Goal: Task Accomplishment & Management: Manage account settings

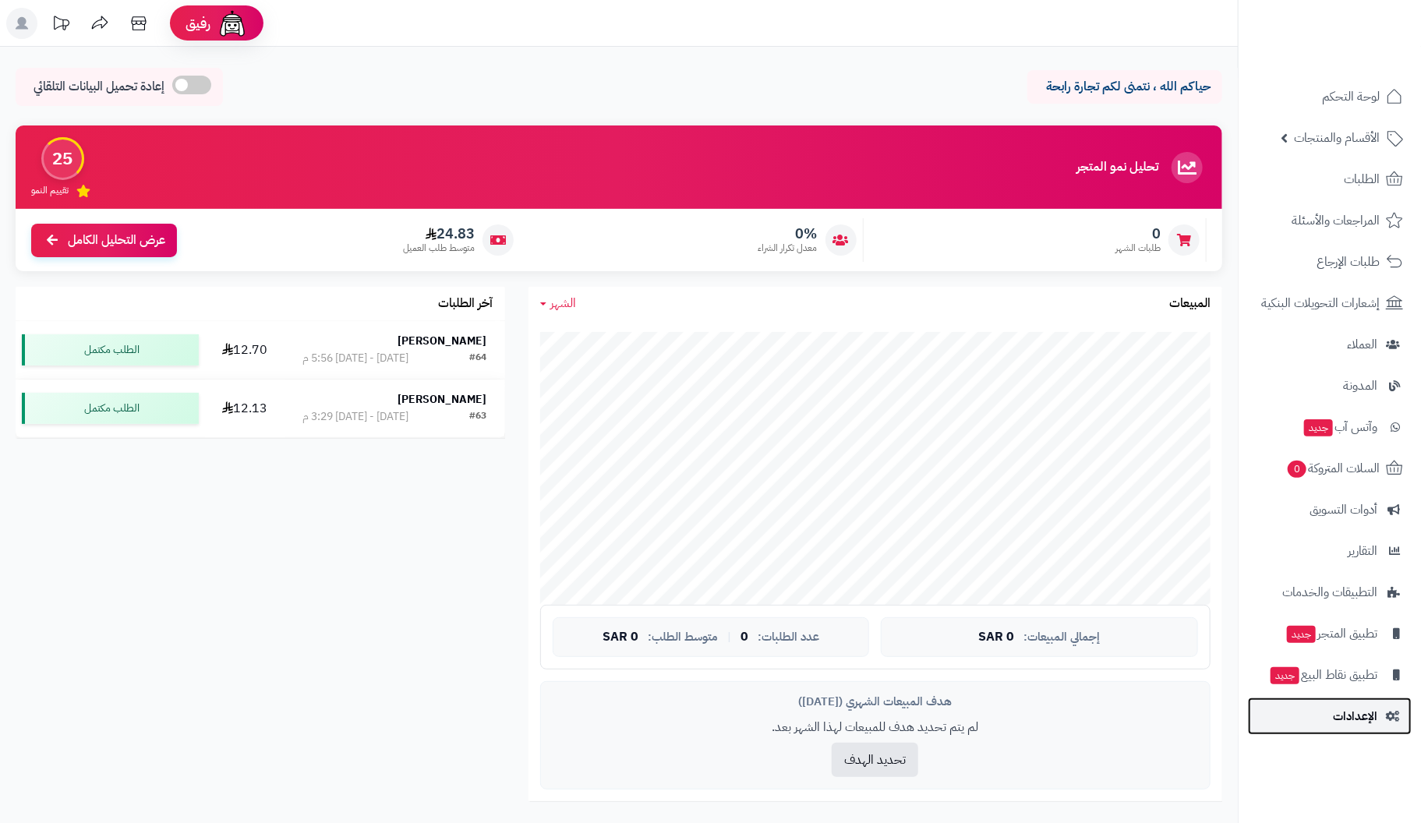
click at [1366, 709] on span "الإعدادات" at bounding box center [1355, 716] width 44 height 22
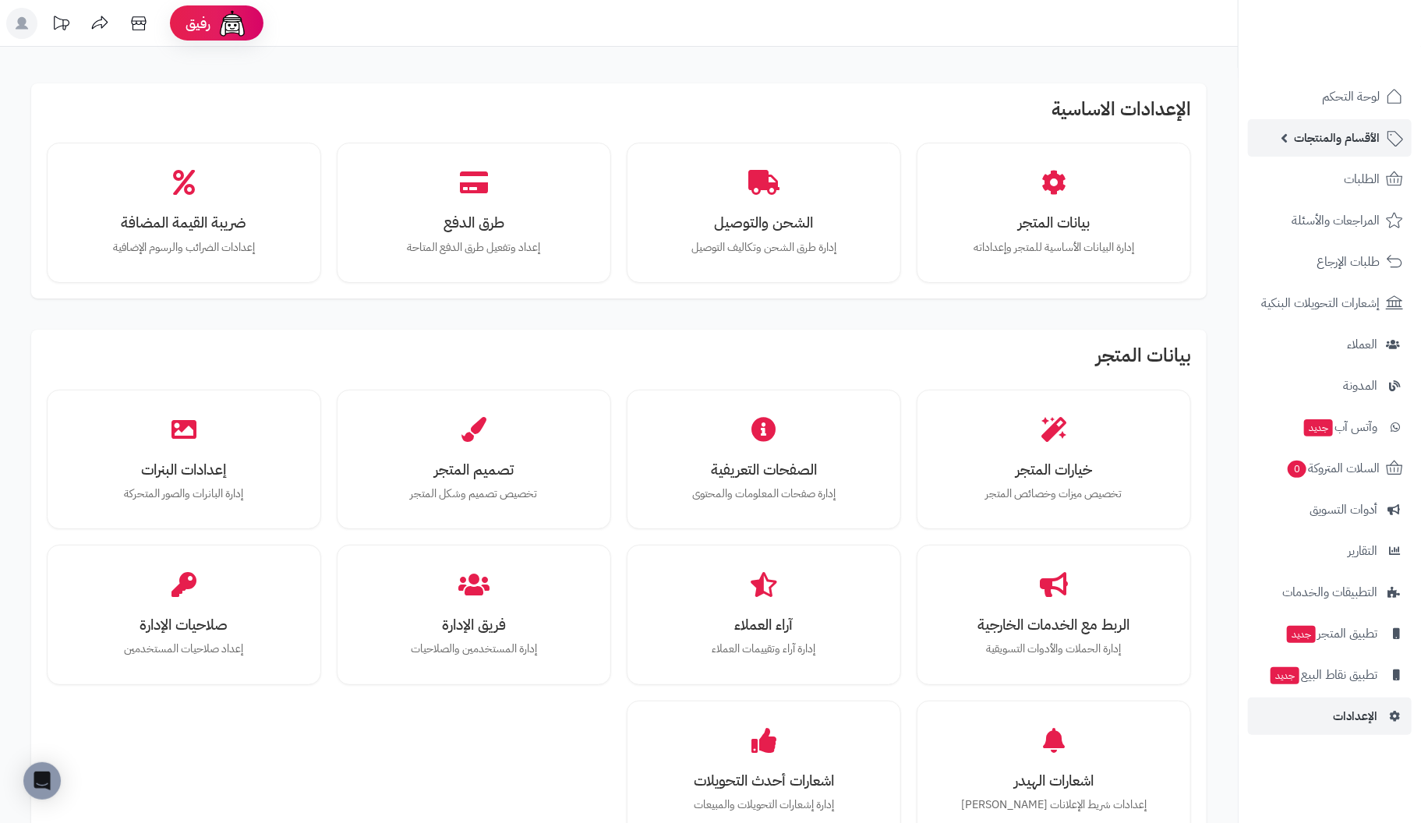
click at [1332, 133] on span "الأقسام والمنتجات" at bounding box center [1337, 138] width 86 height 22
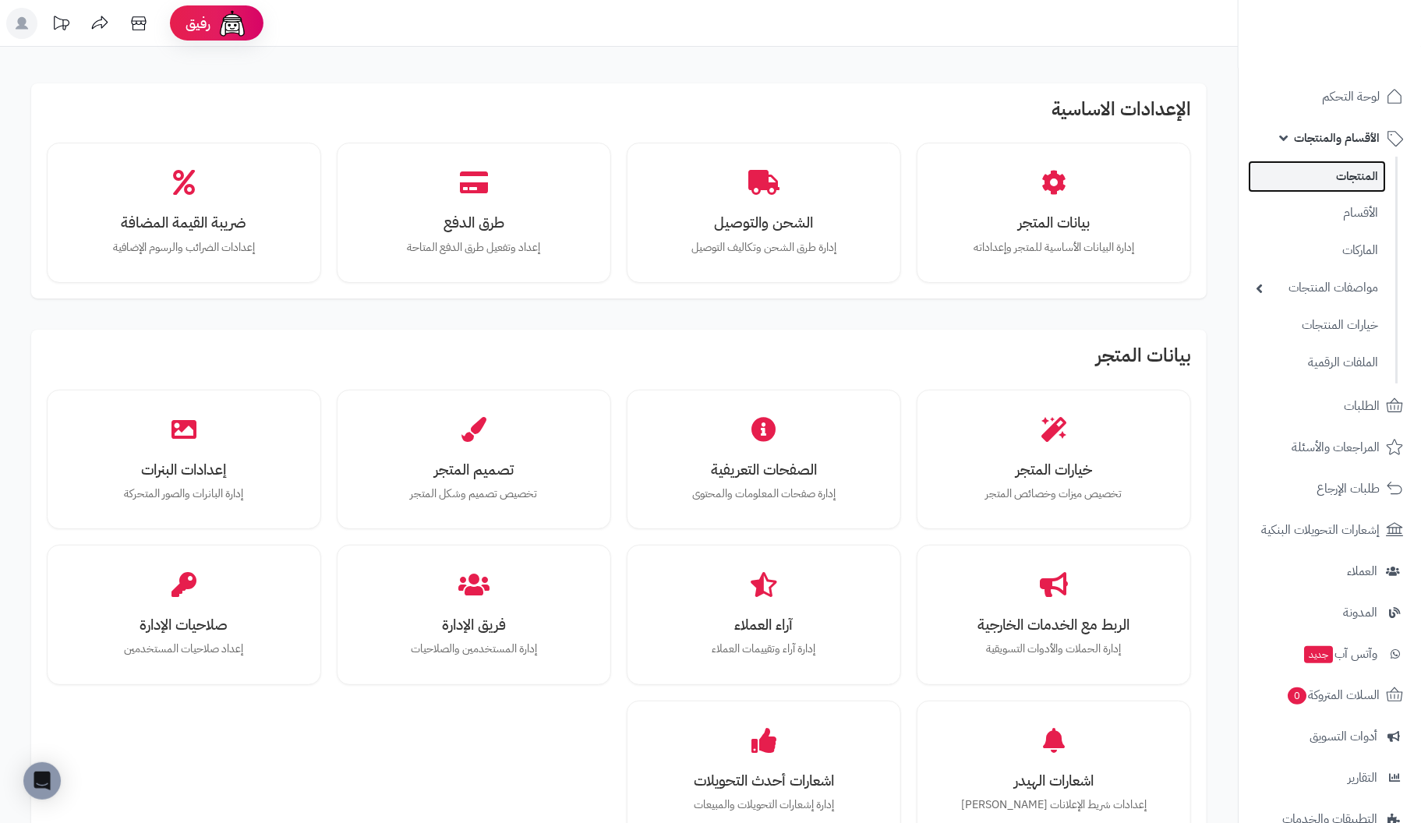
click at [1338, 173] on link "المنتجات" at bounding box center [1317, 177] width 138 height 32
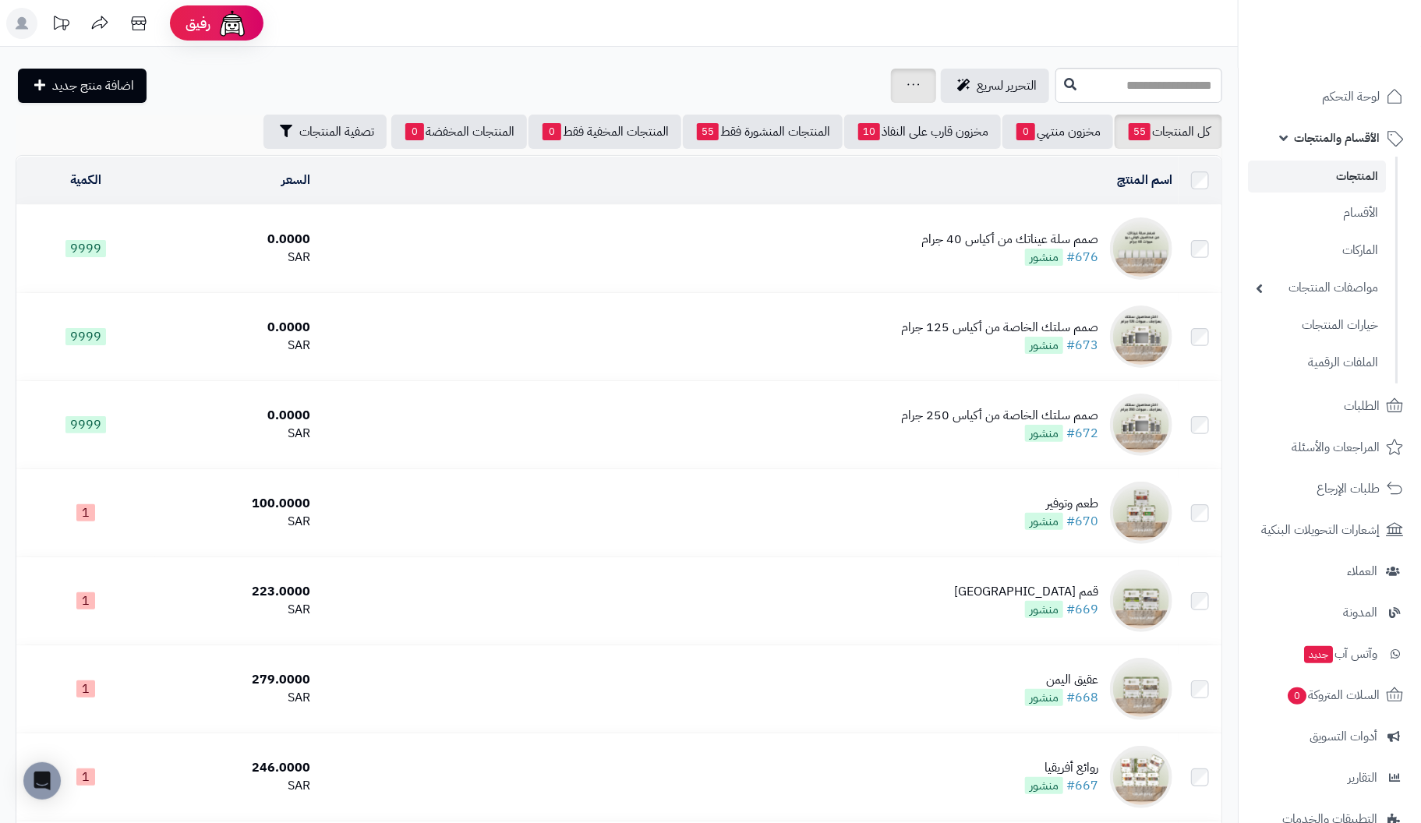
click at [907, 87] on icon at bounding box center [913, 85] width 12 height 10
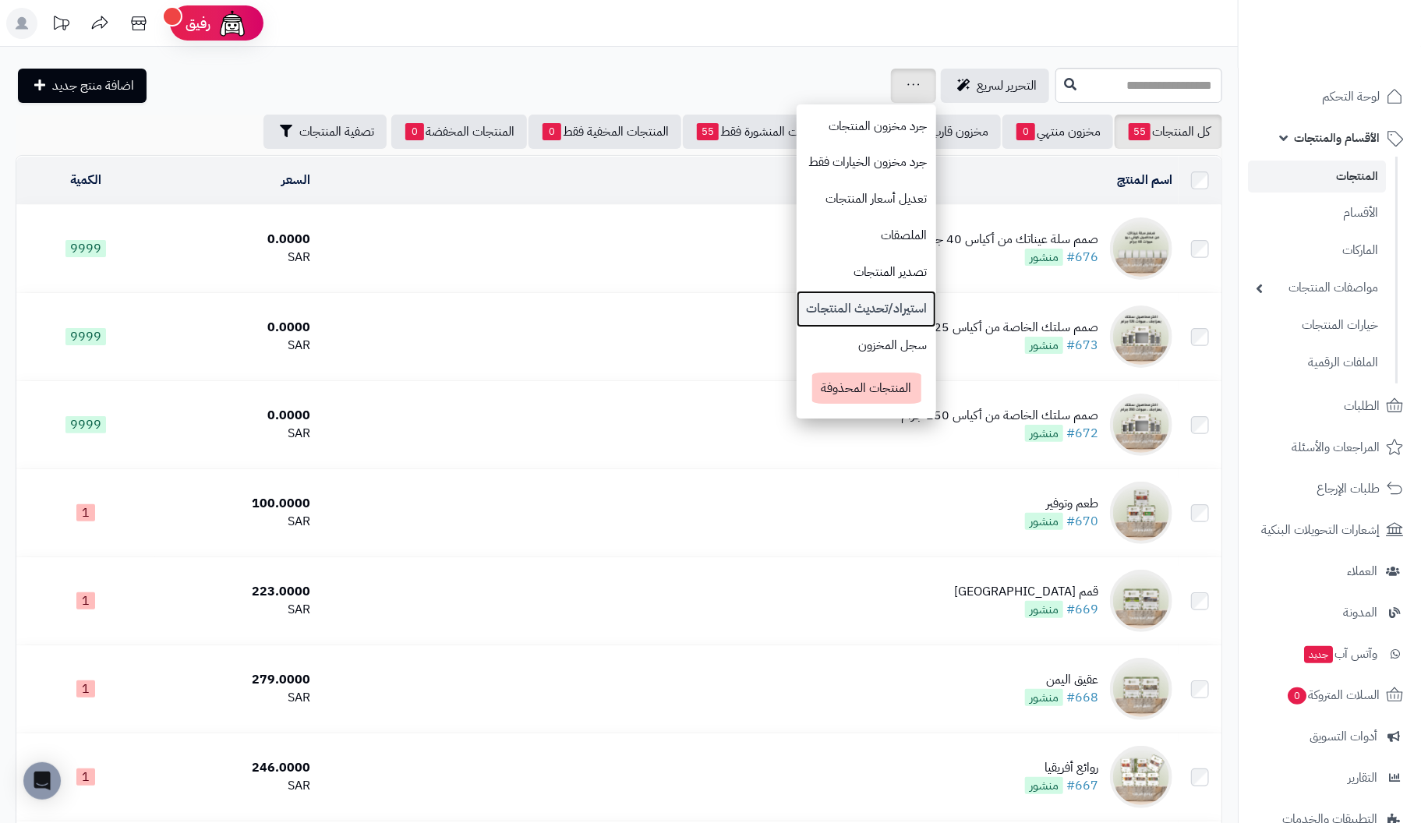
click at [797, 301] on link "استيراد/تحديث المنتجات" at bounding box center [867, 309] width 140 height 37
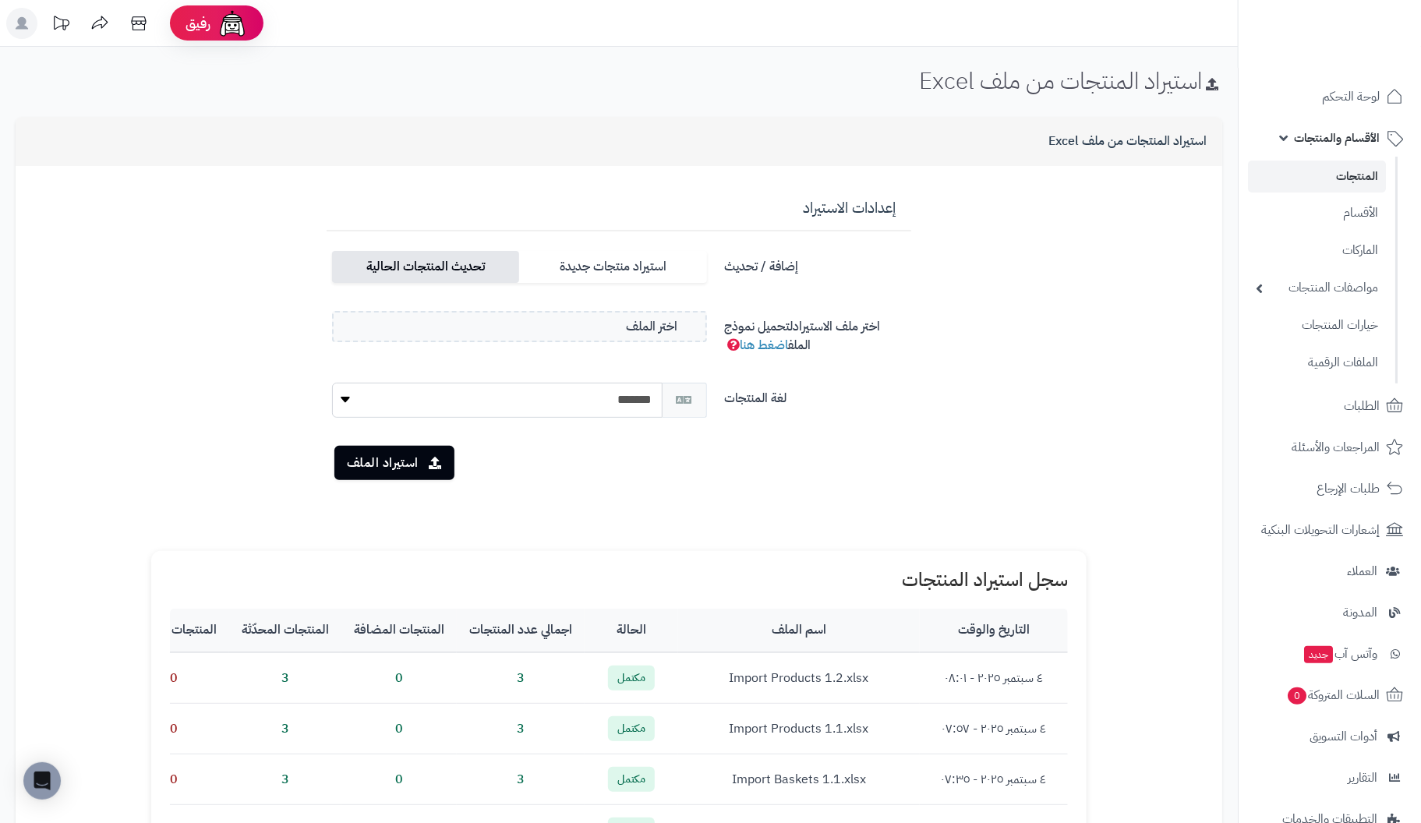
click at [460, 269] on label "تحديث المنتجات الحالية" at bounding box center [425, 267] width 187 height 32
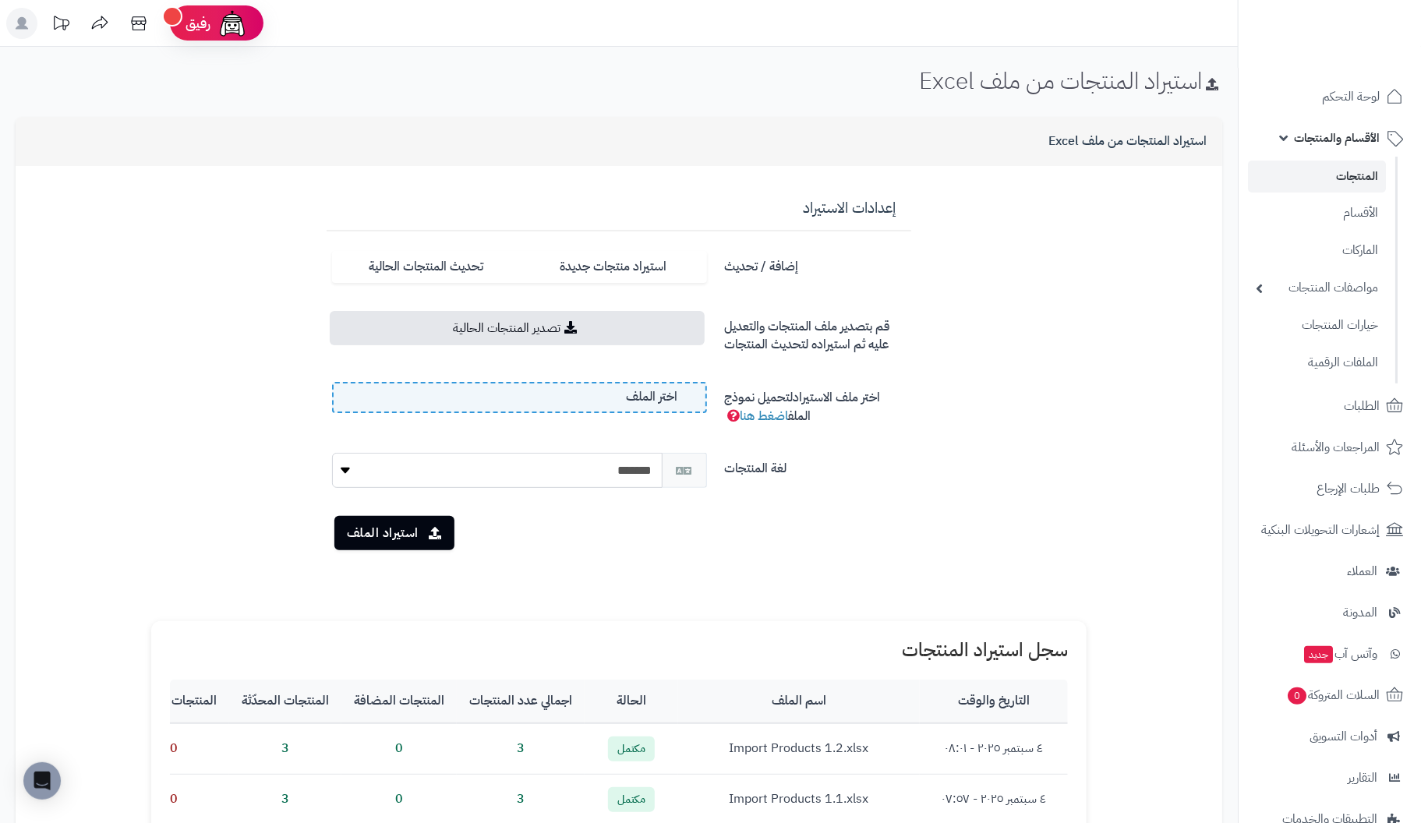
click at [612, 394] on label "اختر الملف" at bounding box center [519, 397] width 375 height 31
click at [0, 0] on input "اختر الملف" at bounding box center [0, 0] width 0 height 0
click at [374, 528] on button "استيراد الملف" at bounding box center [394, 532] width 120 height 34
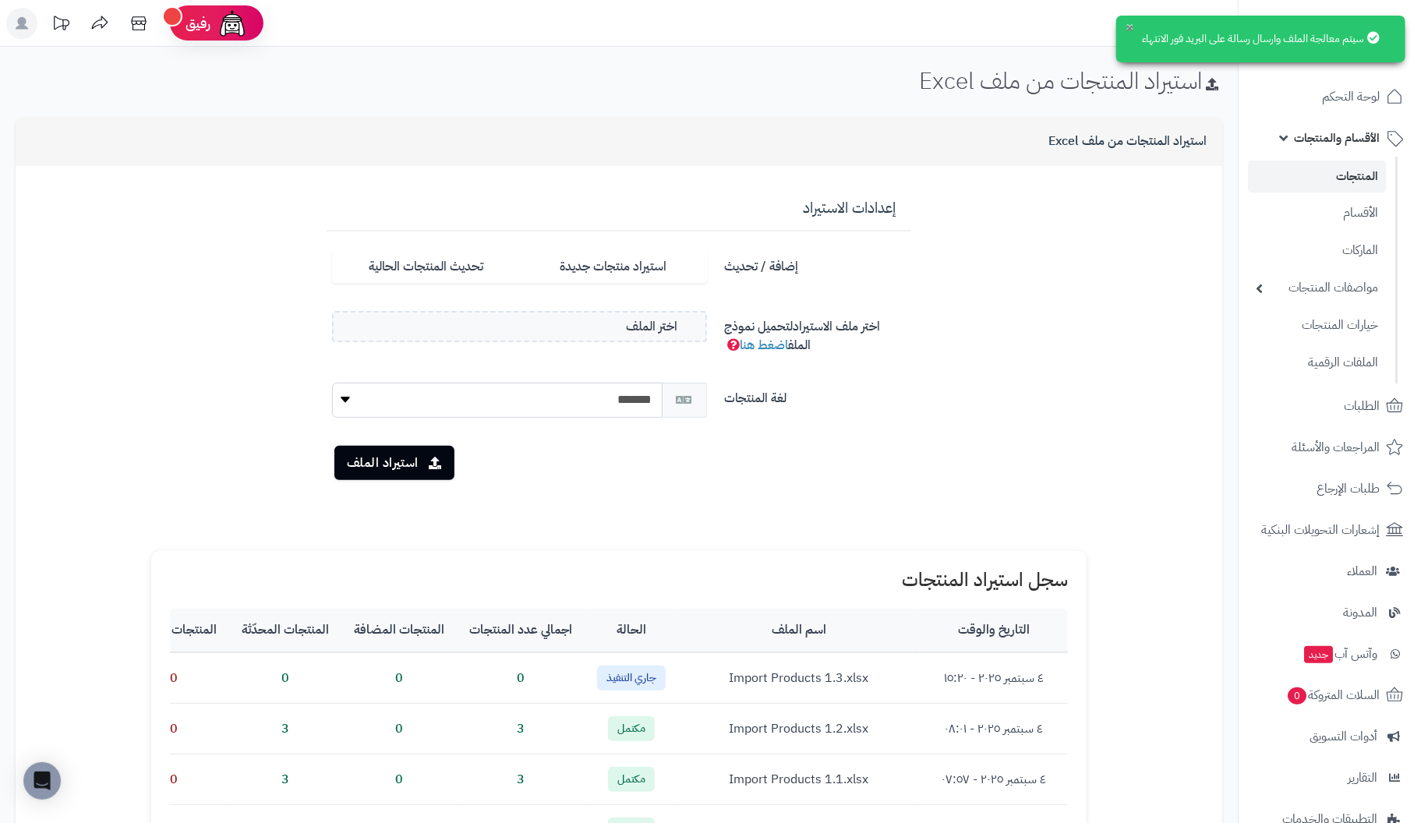
click at [1128, 23] on button "×" at bounding box center [1130, 27] width 12 height 12
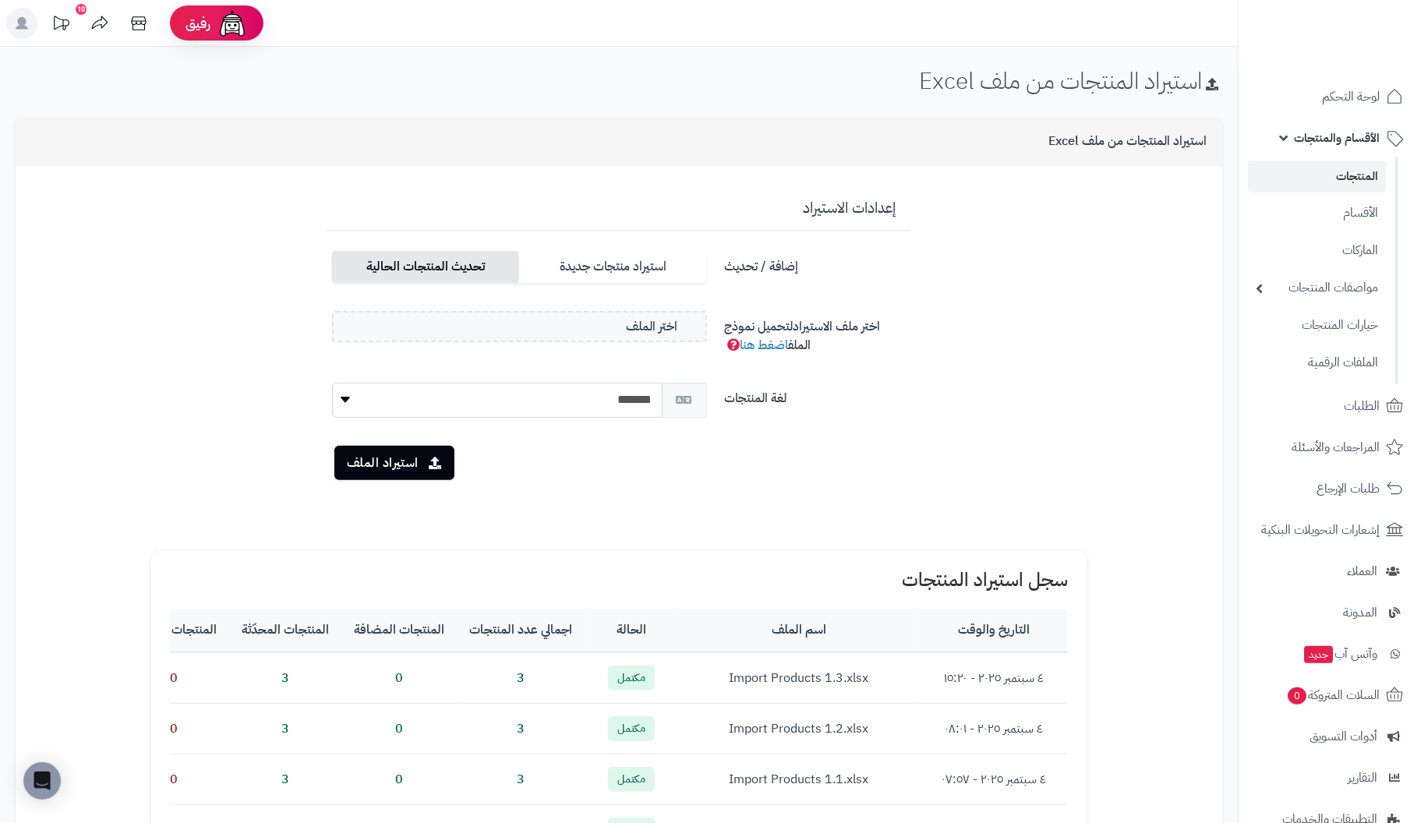
click at [470, 267] on label "تحديث المنتجات الحالية" at bounding box center [425, 267] width 187 height 32
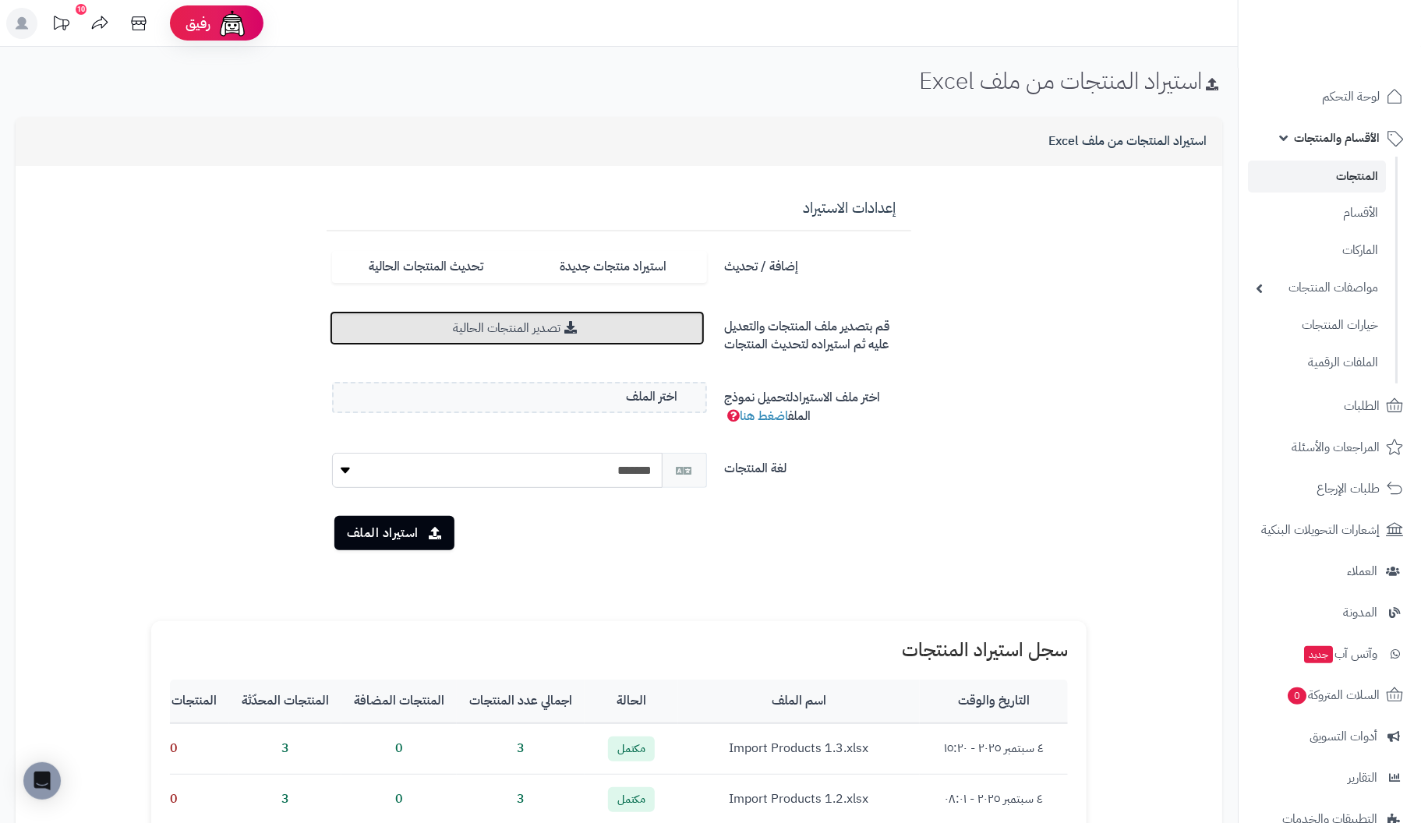
click at [514, 329] on link "تصدير المنتجات الحالية" at bounding box center [517, 328] width 375 height 34
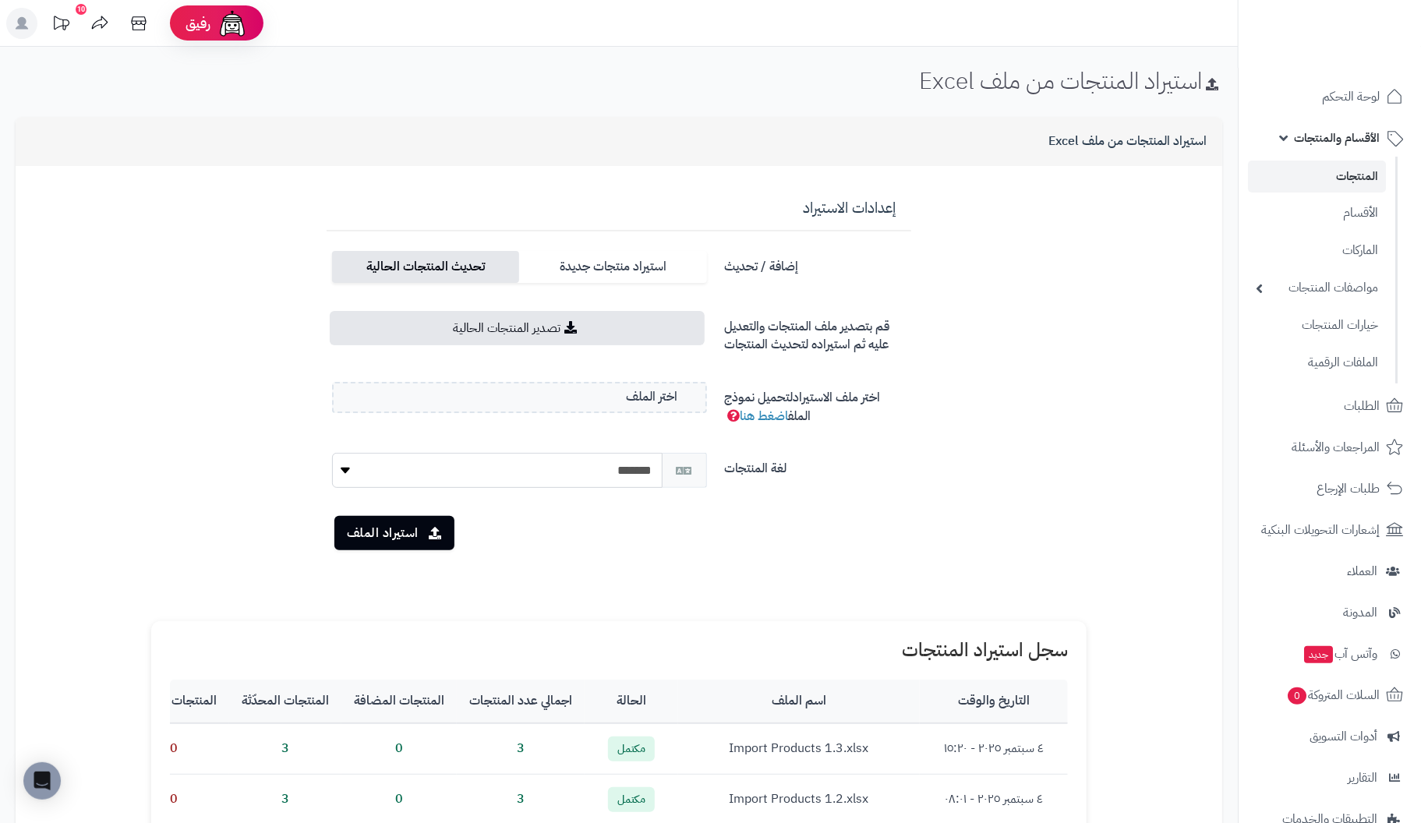
click at [451, 256] on label "تحديث المنتجات الحالية" at bounding box center [425, 267] width 187 height 32
click at [610, 398] on label "اختر الملف" at bounding box center [519, 397] width 375 height 31
click at [0, 0] on input "اختر الملف" at bounding box center [0, 0] width 0 height 0
click at [392, 534] on button "استيراد الملف" at bounding box center [394, 532] width 120 height 34
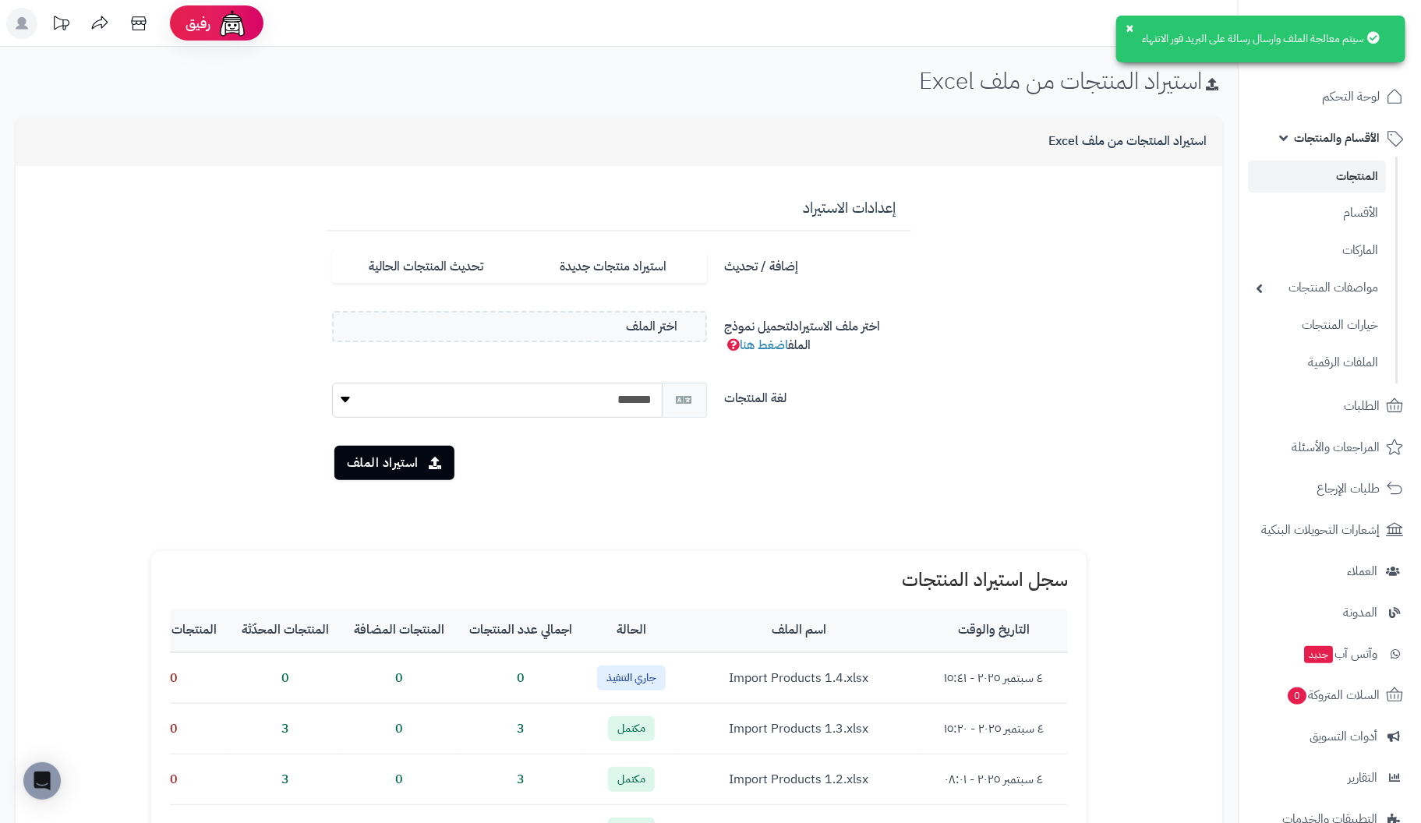
click at [1370, 31] on icon at bounding box center [1373, 37] width 12 height 12
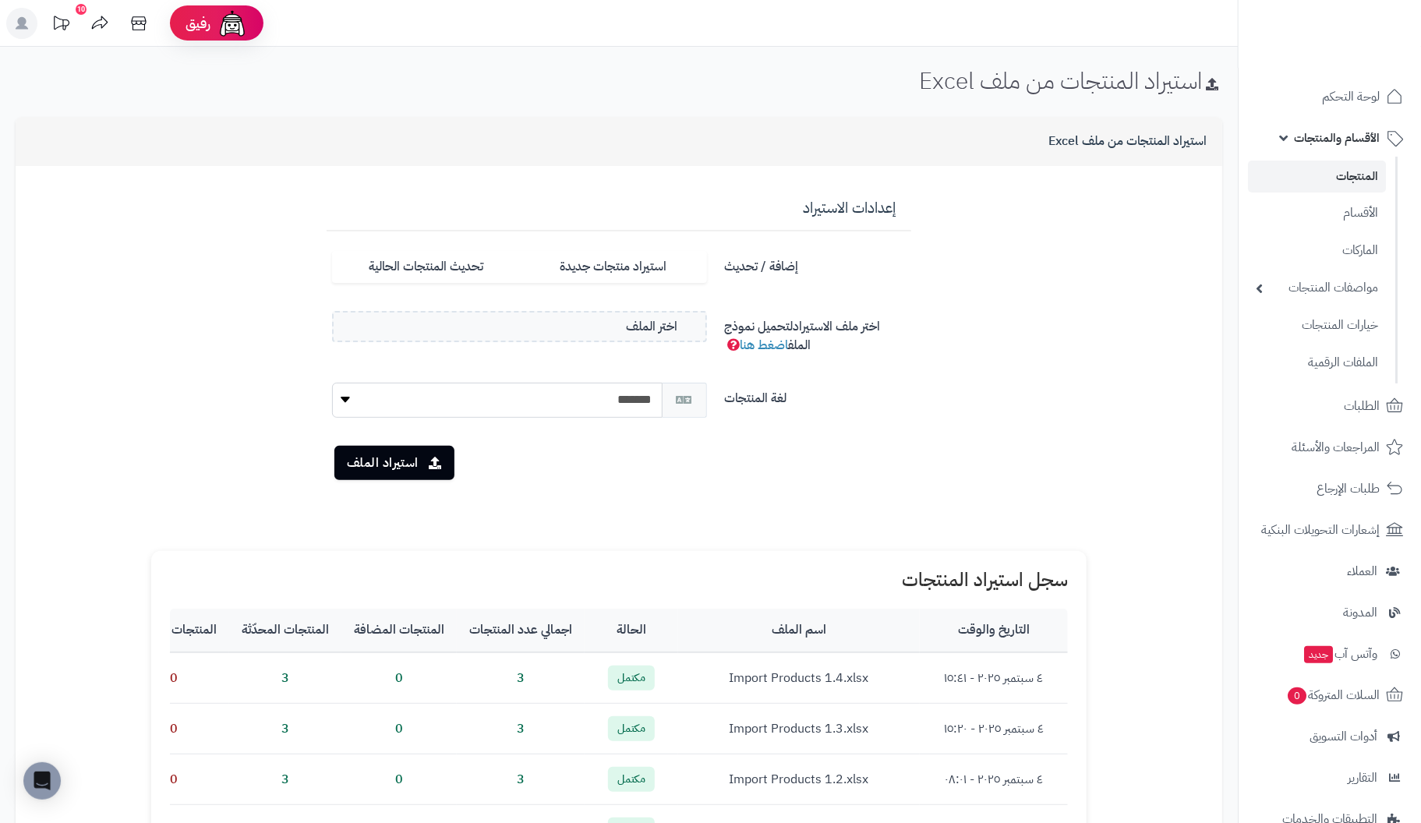
click at [1336, 169] on link "المنتجات" at bounding box center [1317, 177] width 138 height 32
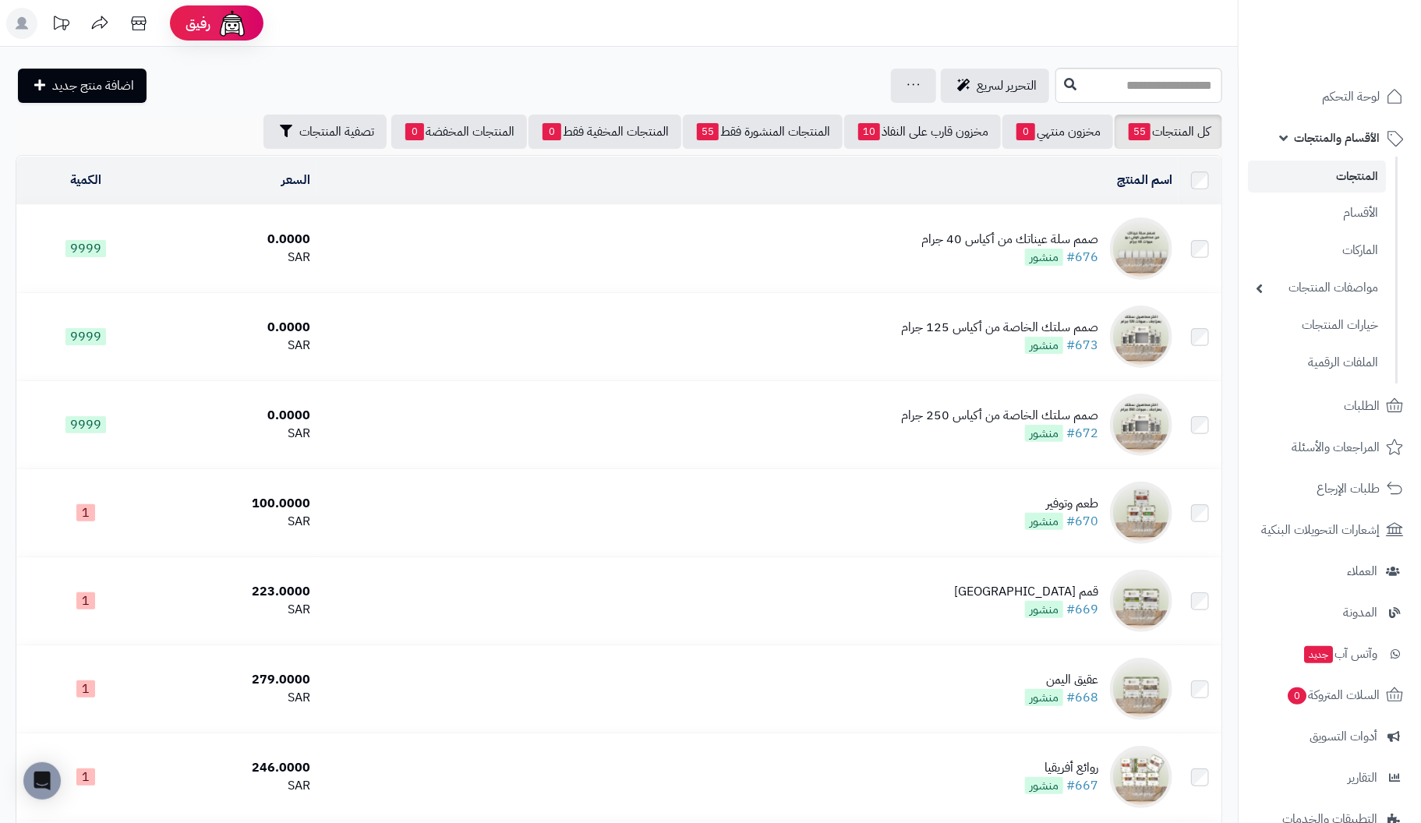
click at [1090, 240] on div "صمم سلة عيناتك من أكياس 40 جرام" at bounding box center [1009, 240] width 177 height 18
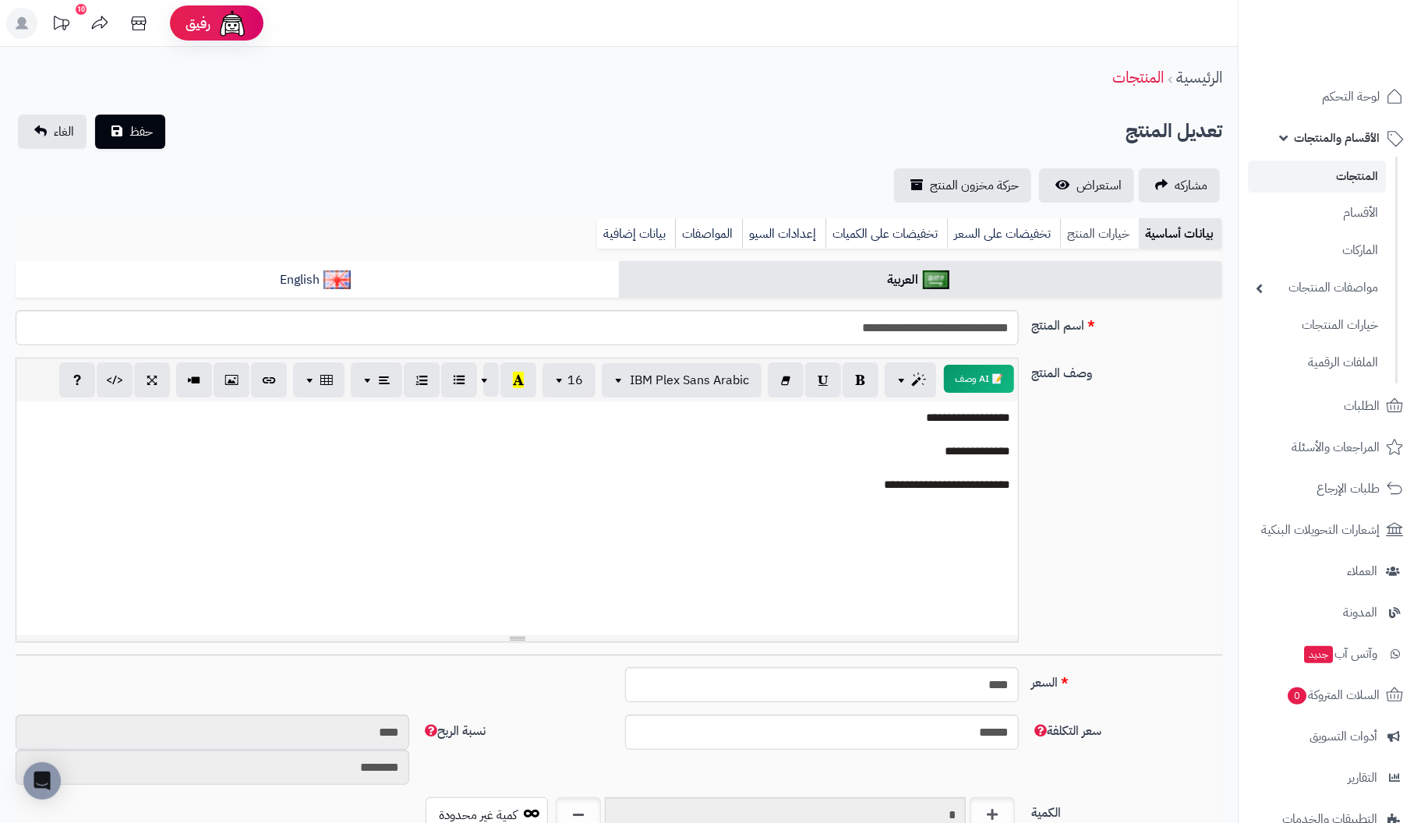
click at [1111, 229] on link "خيارات المنتج" at bounding box center [1099, 233] width 79 height 31
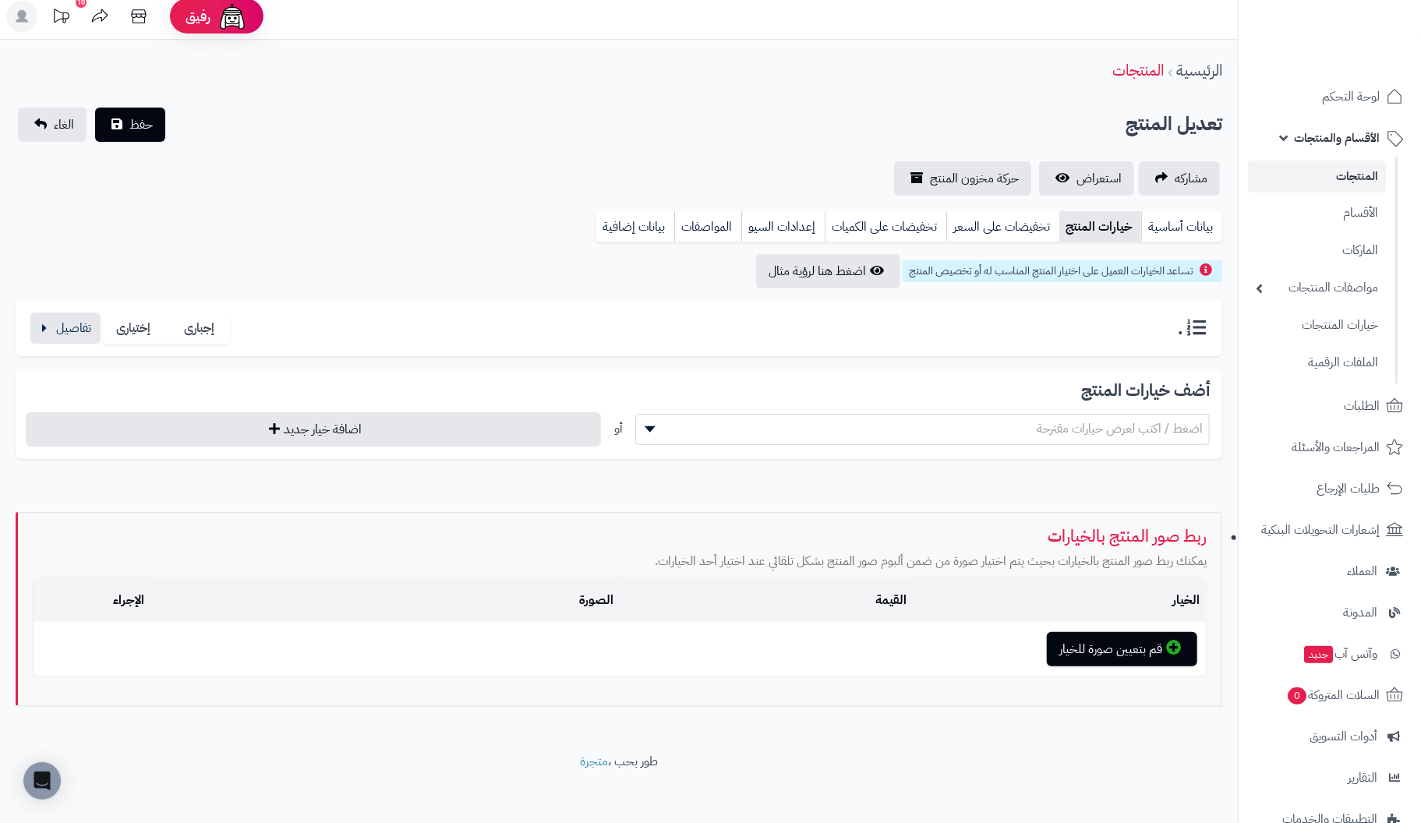
scroll to position [14, 0]
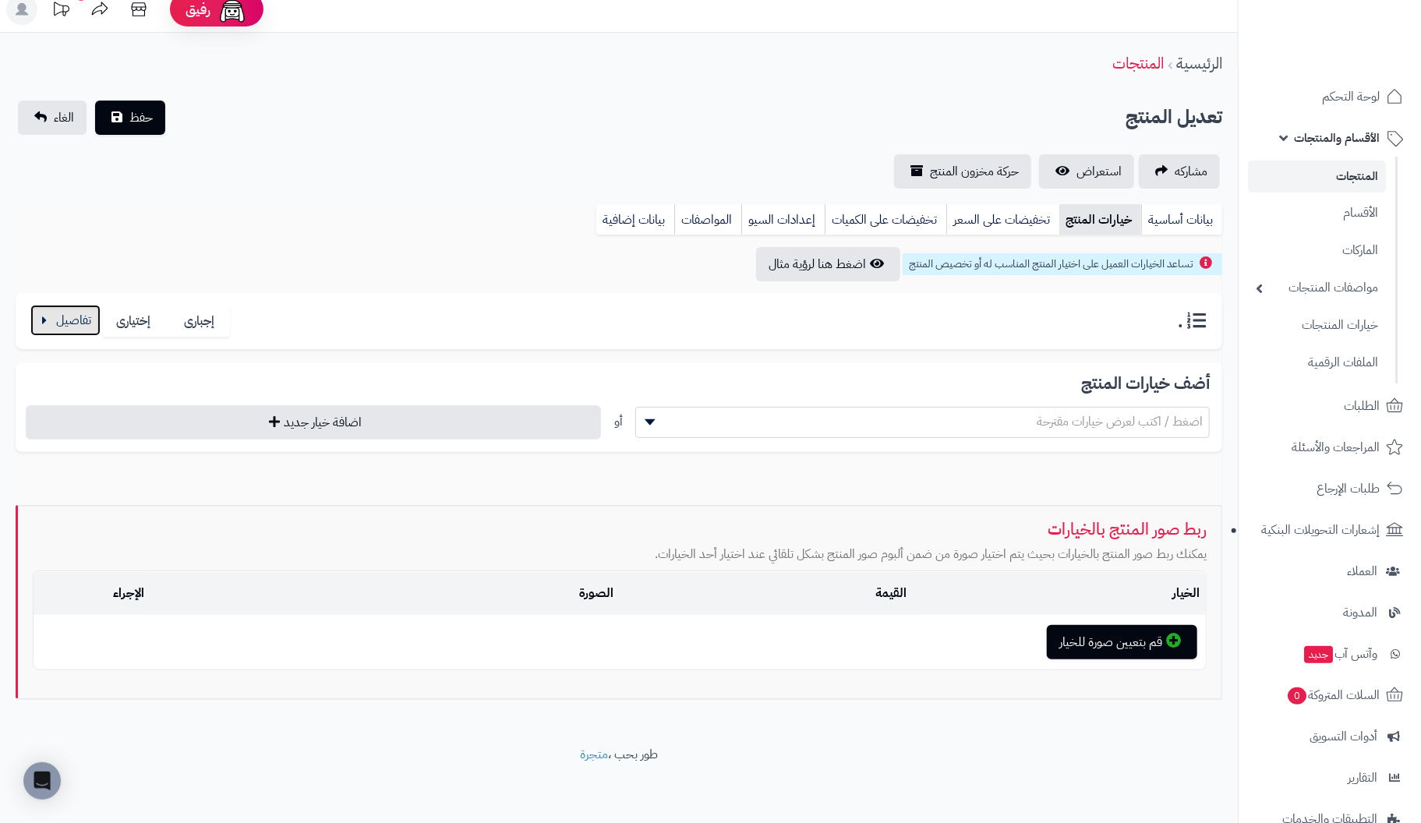
click at [78, 321] on button "button" at bounding box center [65, 320] width 70 height 31
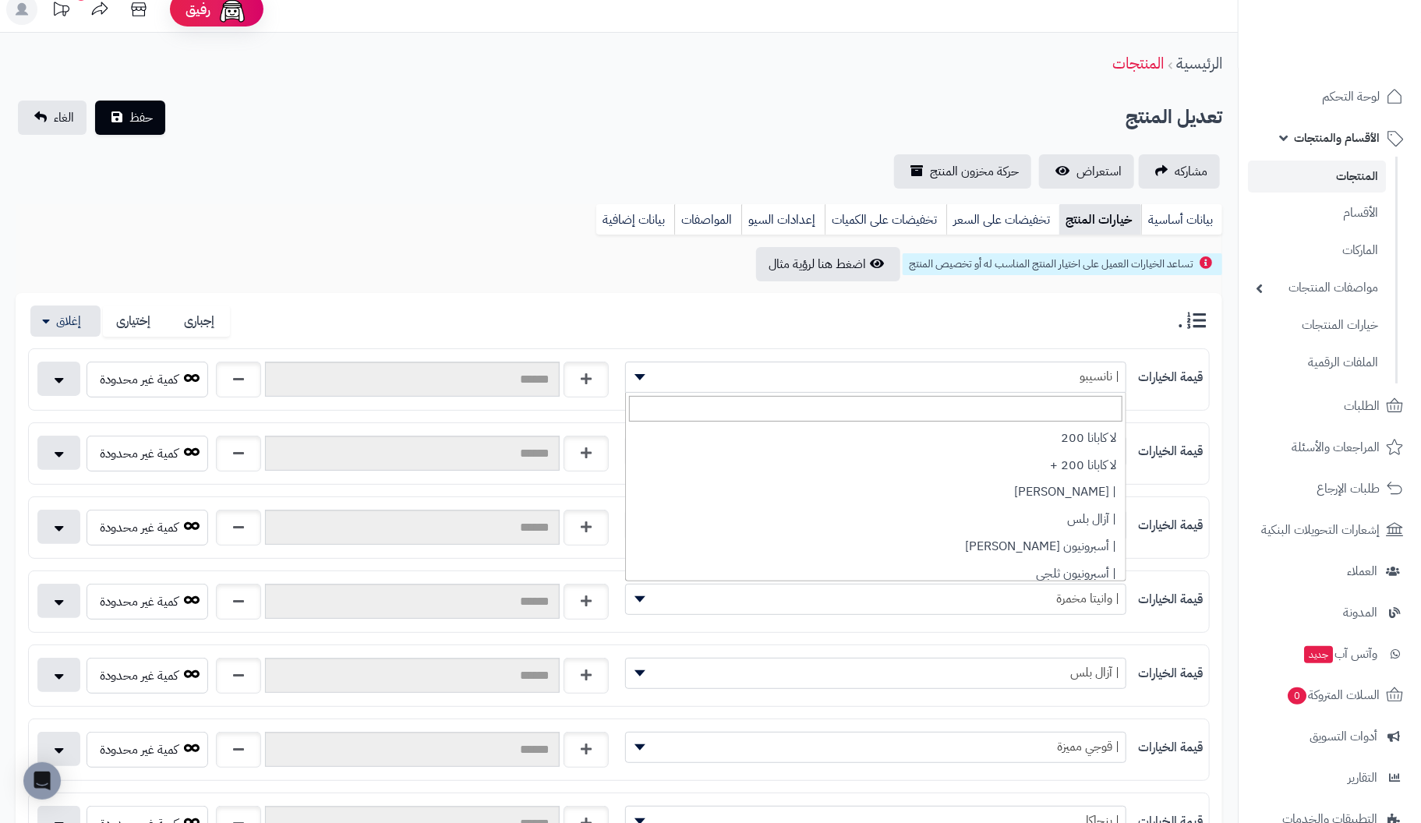
click at [1002, 376] on span "| نانسيبو" at bounding box center [876, 376] width 500 height 23
click at [631, 327] on div ". إجبارى إختيارى" at bounding box center [619, 322] width 1182 height 32
click at [645, 368] on span at bounding box center [637, 377] width 23 height 30
click at [906, 324] on div ". إجبارى إختيارى" at bounding box center [619, 322] width 1182 height 32
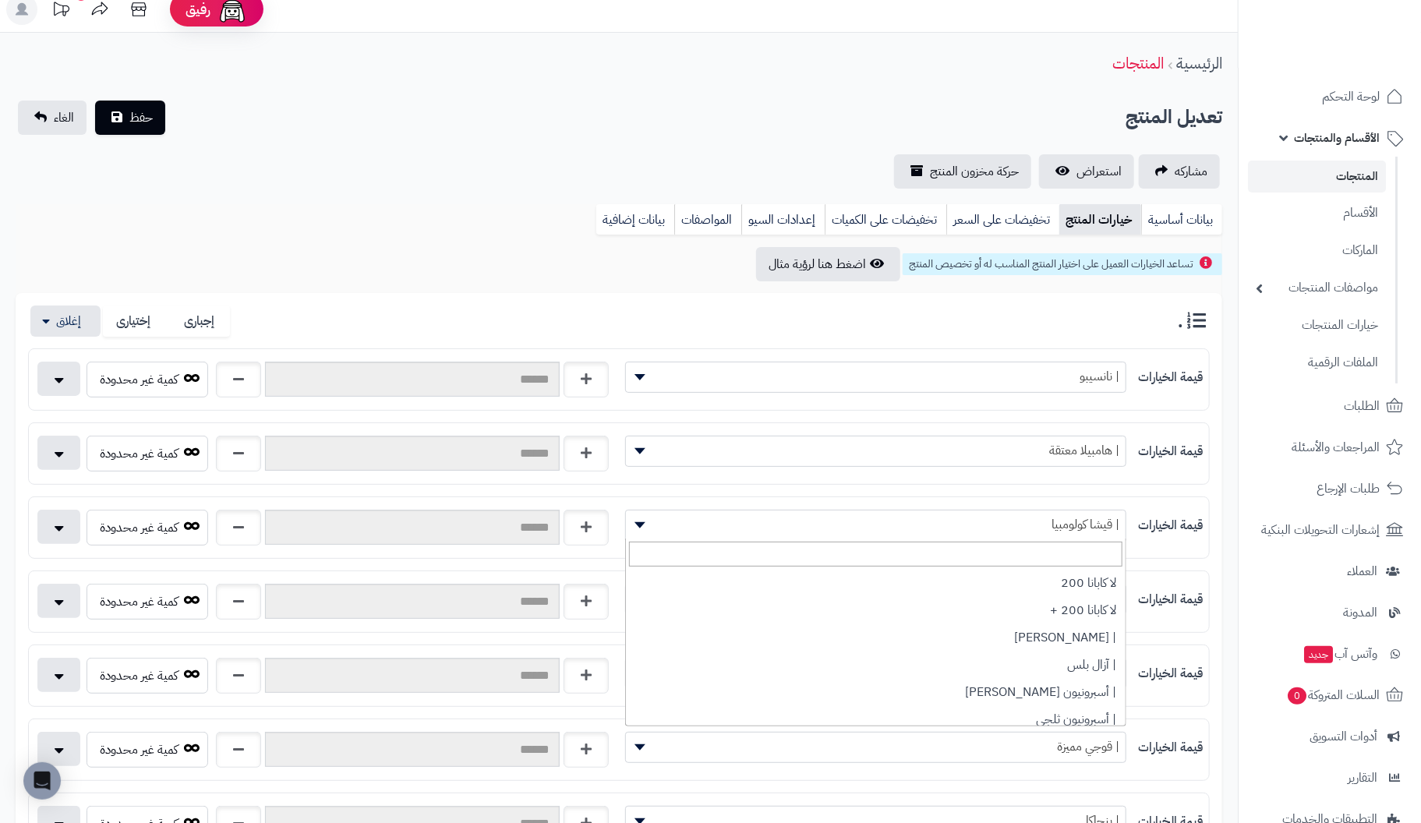
click at [1063, 514] on span "| قيشا كولومبيا" at bounding box center [876, 524] width 500 height 23
click at [574, 312] on div ". إجبارى إختيارى" at bounding box center [619, 322] width 1182 height 32
click at [1005, 737] on span "| قوجي مميزة" at bounding box center [876, 746] width 500 height 23
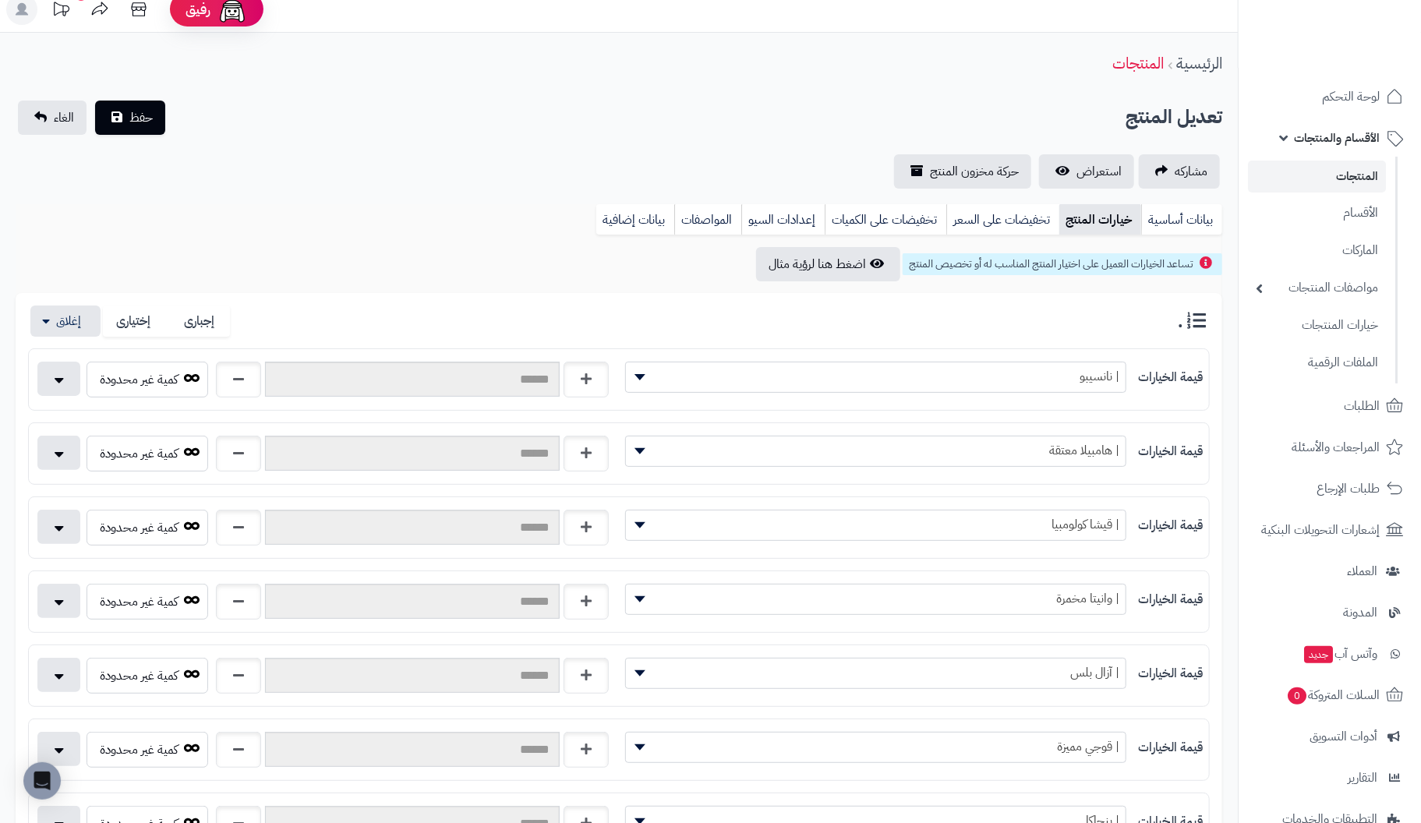
click at [508, 312] on div ". إجبارى إختيارى" at bounding box center [619, 322] width 1182 height 32
click at [60, 376] on button "button" at bounding box center [58, 378] width 43 height 34
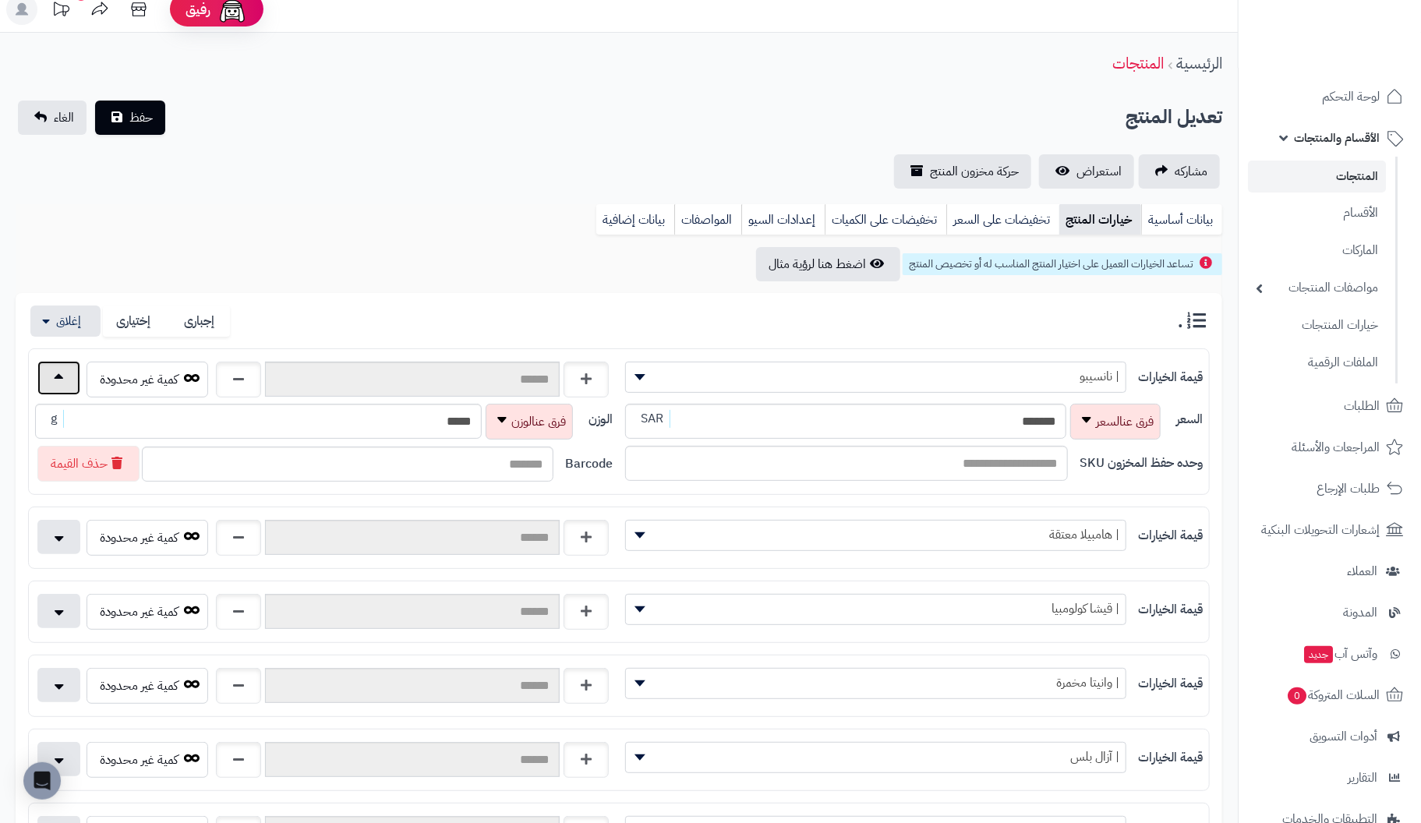
click at [60, 376] on button "button" at bounding box center [58, 378] width 43 height 34
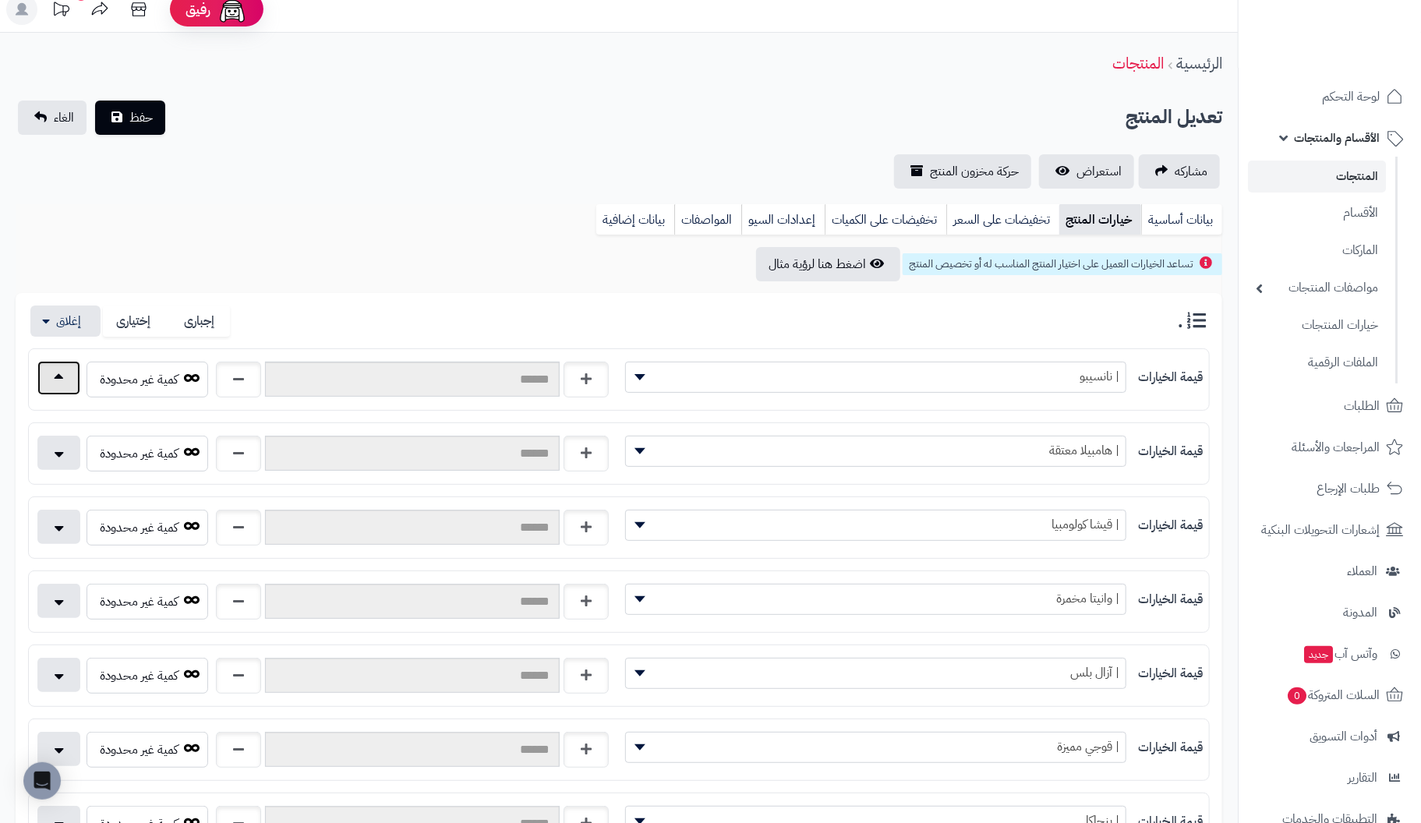
click at [60, 376] on button "button" at bounding box center [58, 378] width 43 height 34
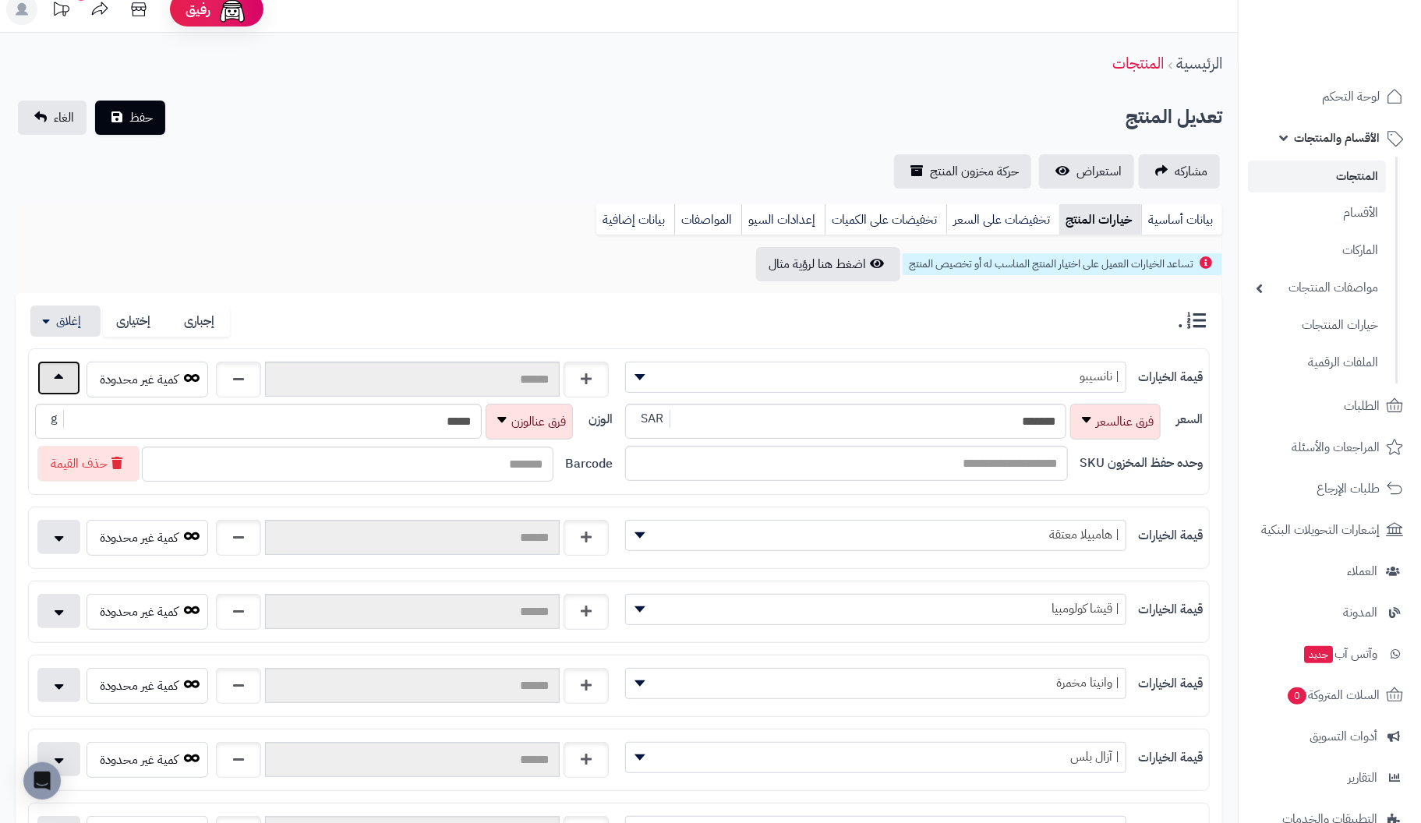
click at [60, 376] on button "button" at bounding box center [58, 378] width 43 height 34
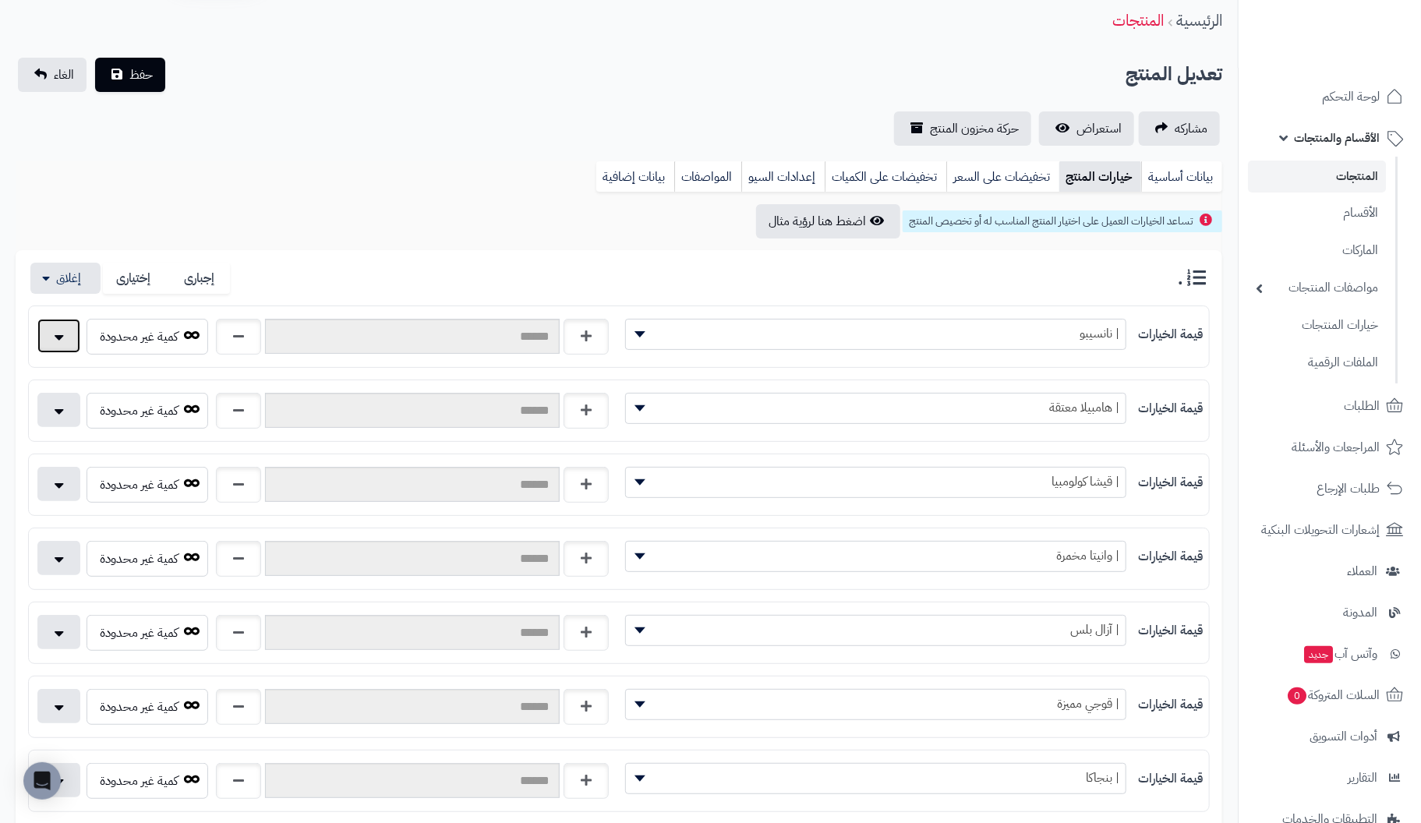
scroll to position [0, 0]
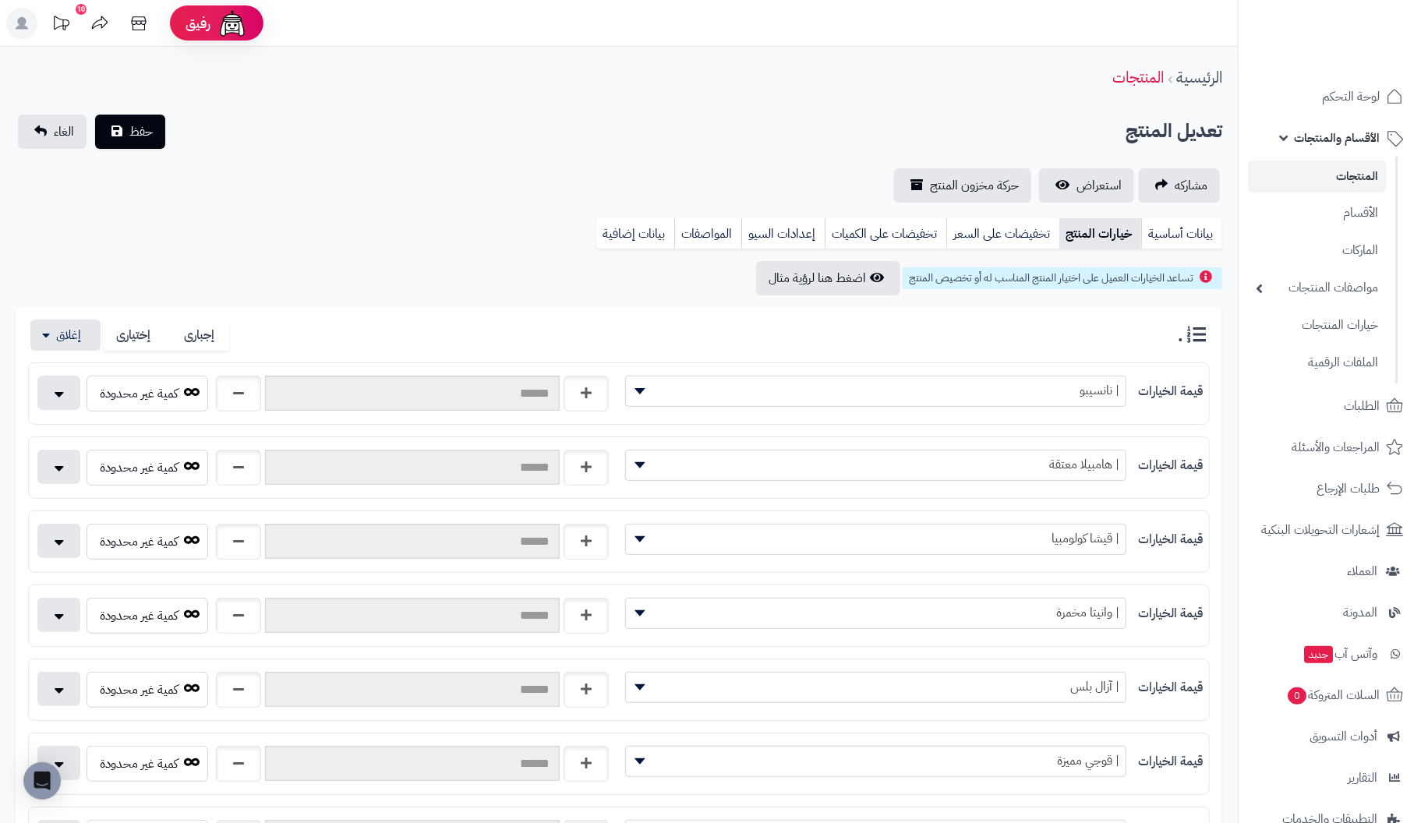
click at [1354, 175] on link "المنتجات" at bounding box center [1317, 177] width 138 height 32
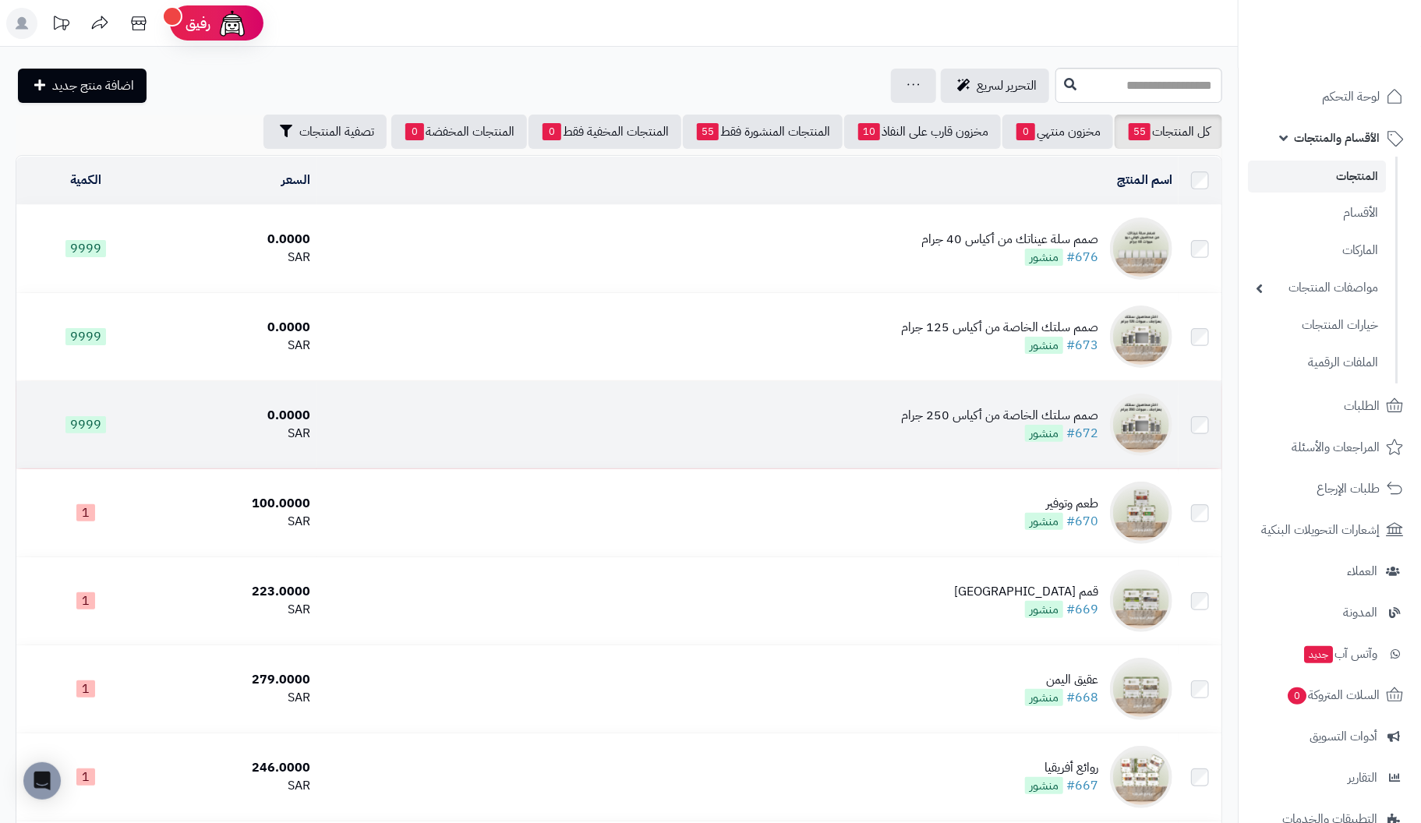
click at [1087, 415] on div "صمم سلتك الخاصة من أكياس 250 جرام" at bounding box center [999, 416] width 197 height 18
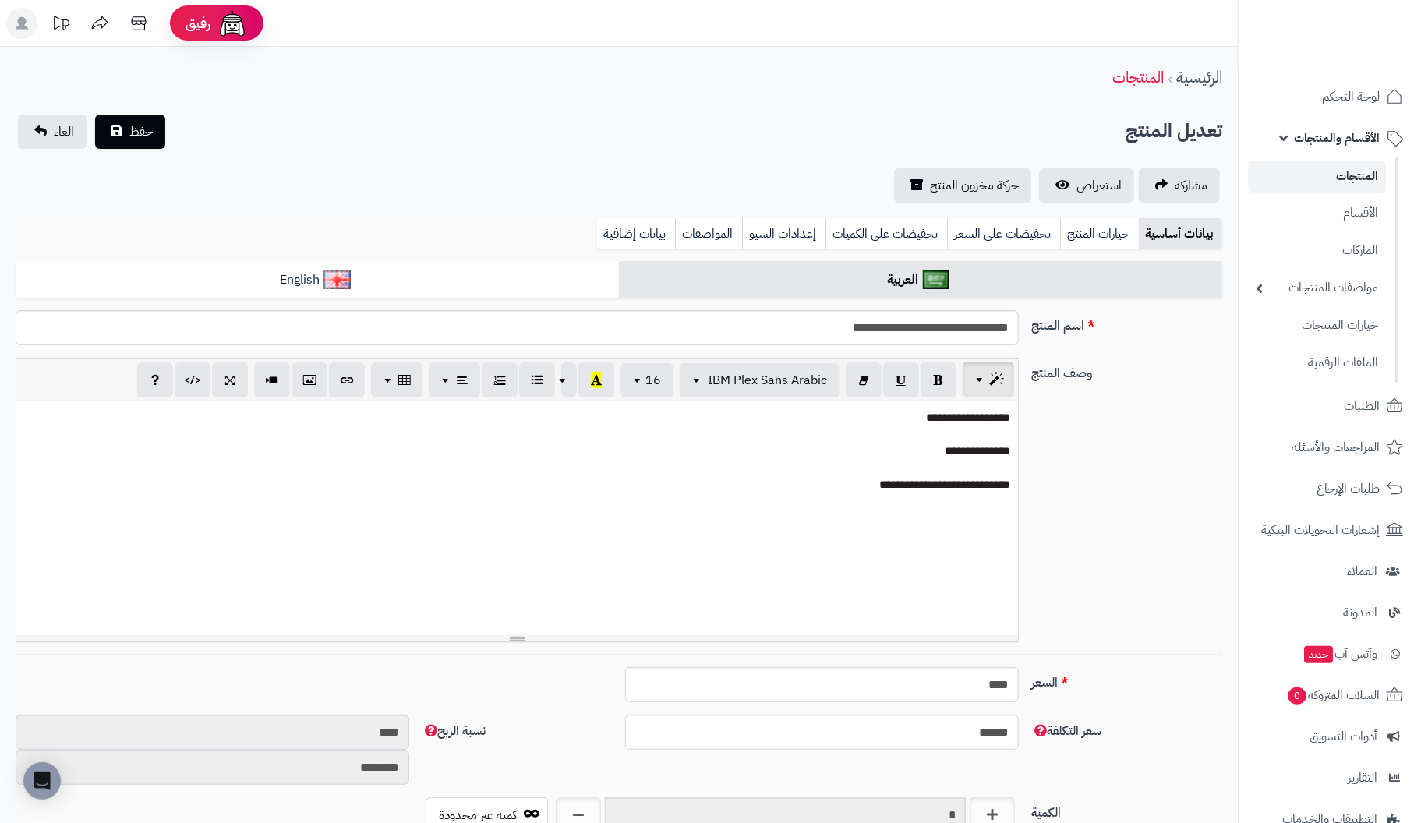
scroll to position [48, 0]
click at [1100, 227] on link "خيارات المنتج" at bounding box center [1099, 233] width 79 height 31
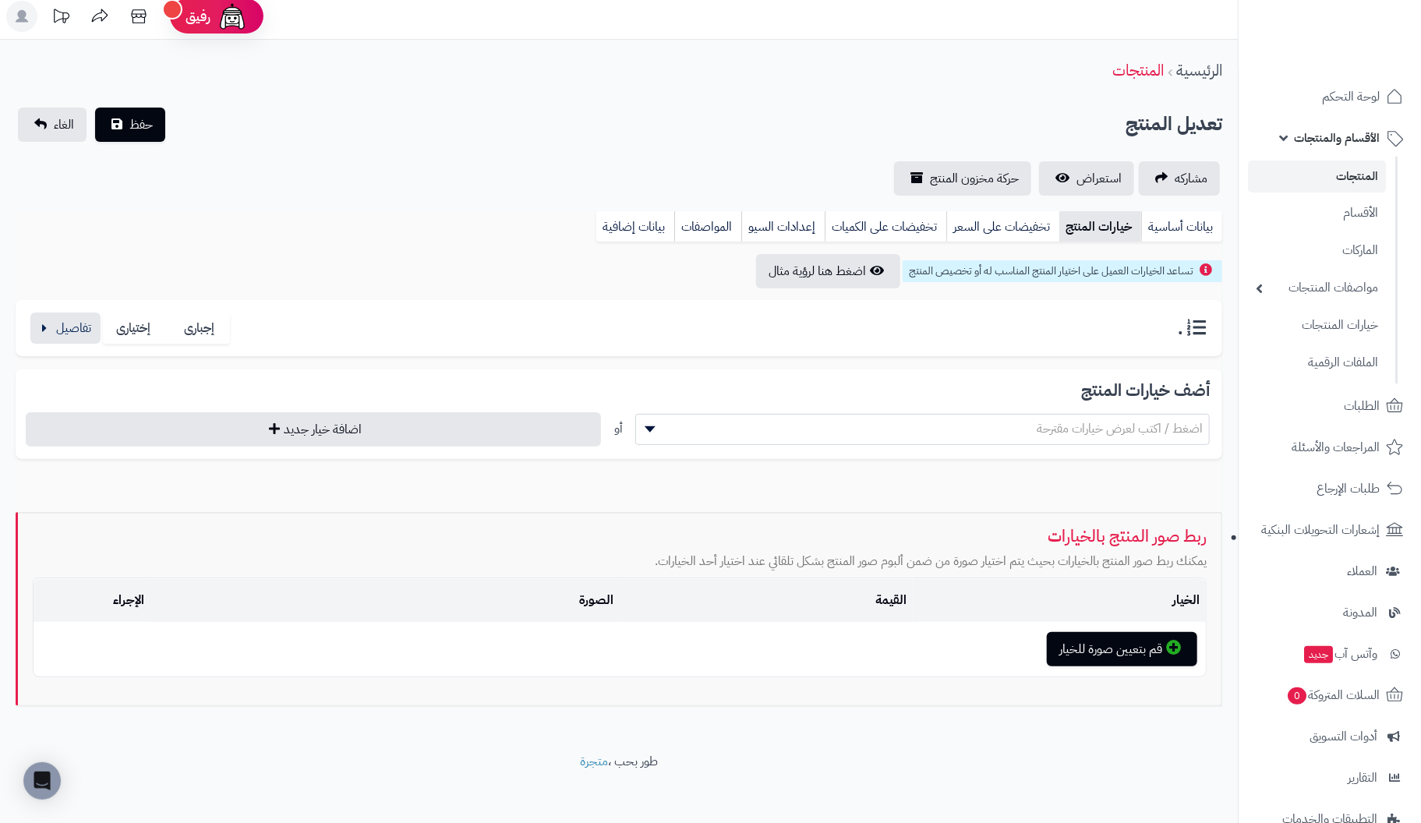
scroll to position [14, 0]
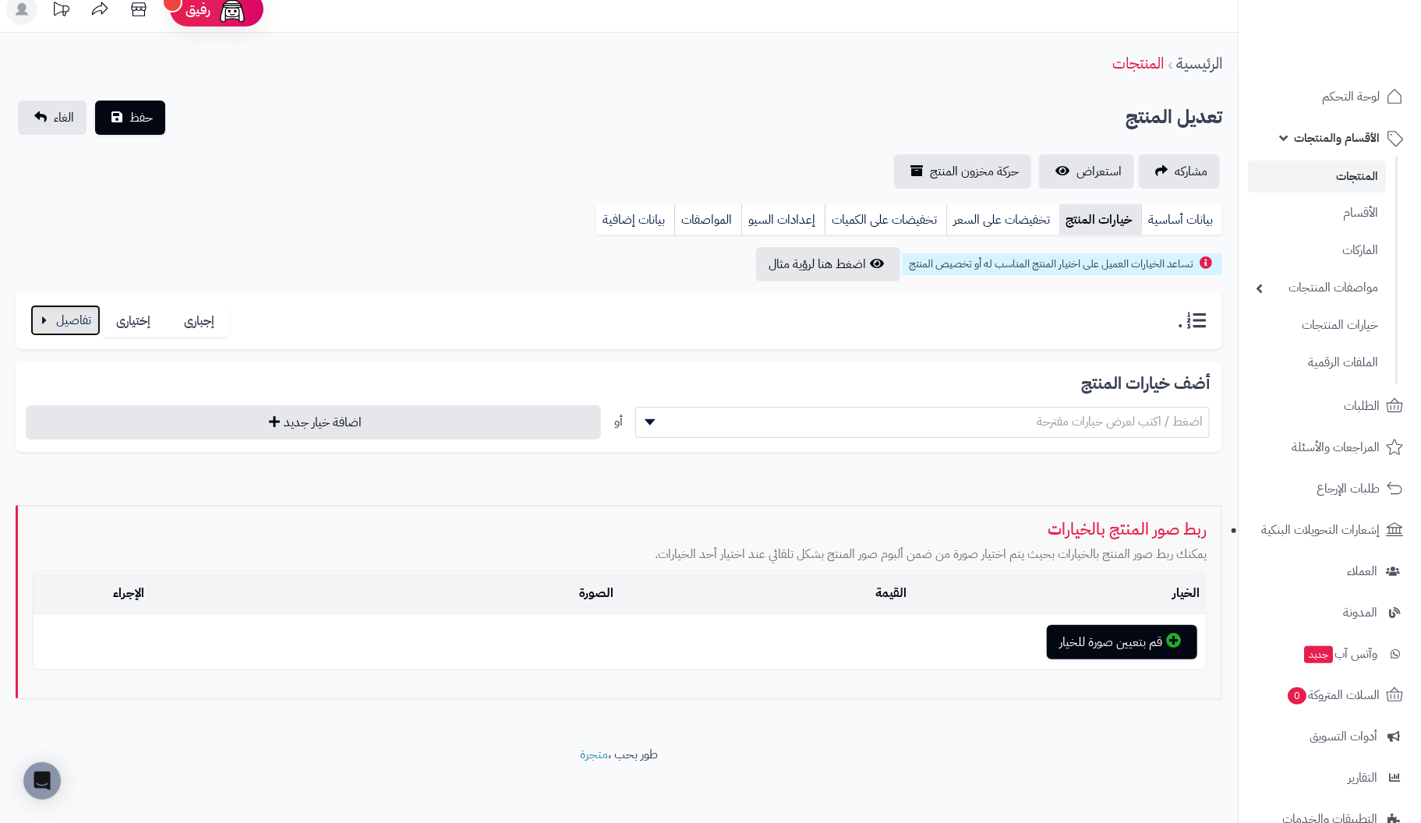
click at [65, 326] on button "button" at bounding box center [65, 320] width 70 height 31
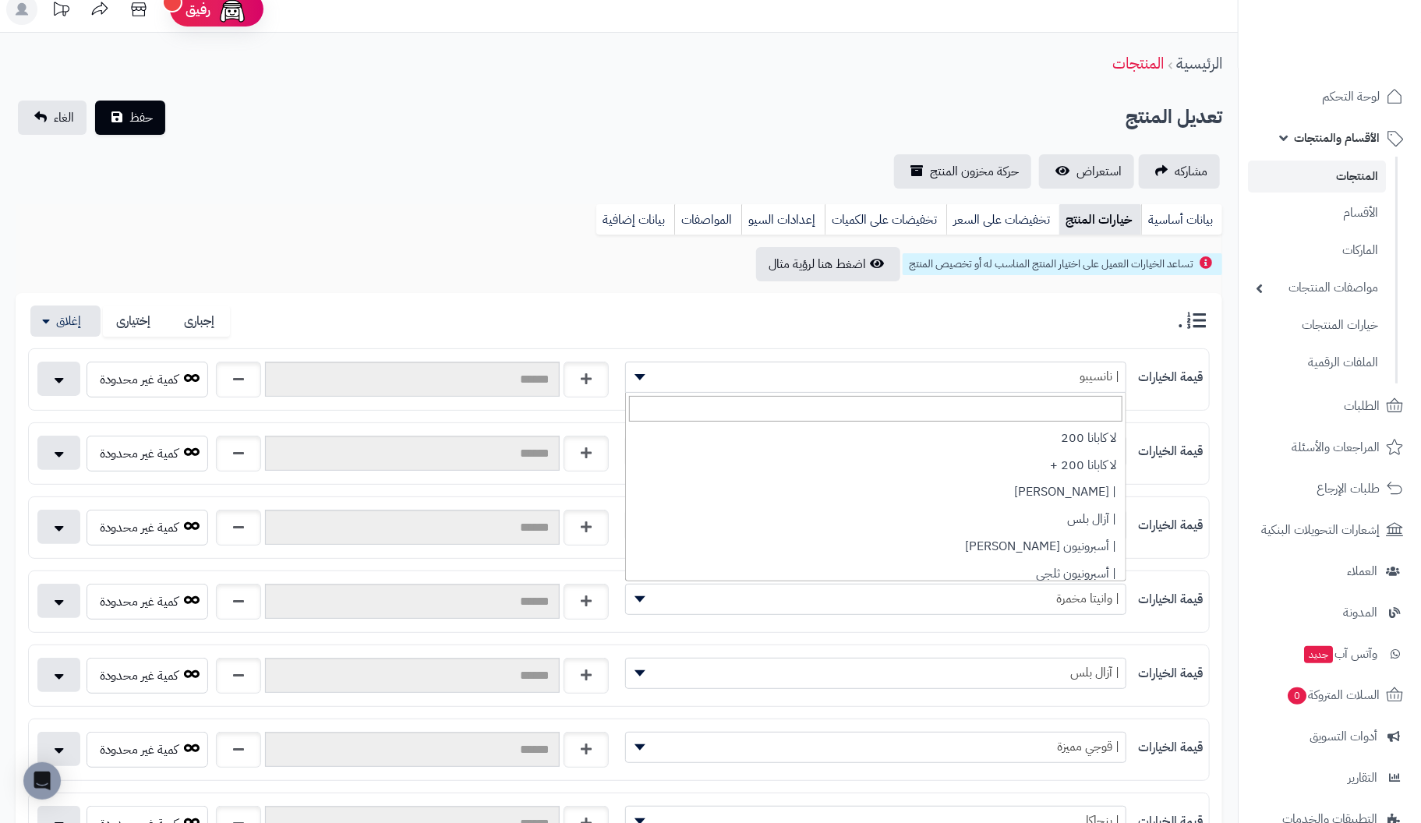
click at [1041, 380] on span "| نانسيبو" at bounding box center [876, 376] width 500 height 23
click at [355, 165] on div "مشاركه استعراض حركة مخزون المنتج" at bounding box center [619, 171] width 1207 height 34
click at [721, 219] on link "المواصفات" at bounding box center [707, 219] width 67 height 31
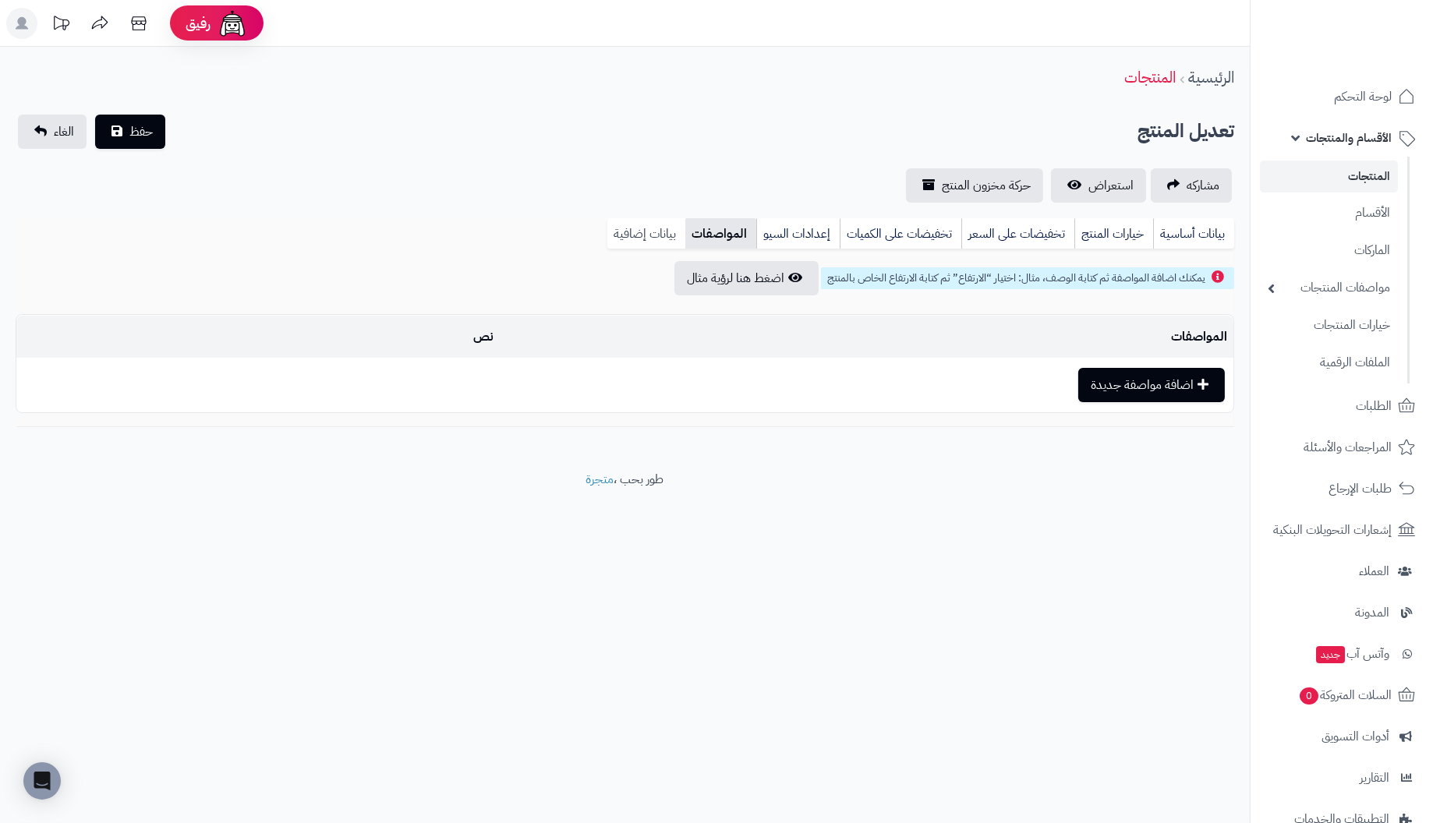
click at [654, 234] on link "بيانات إضافية" at bounding box center [646, 233] width 78 height 31
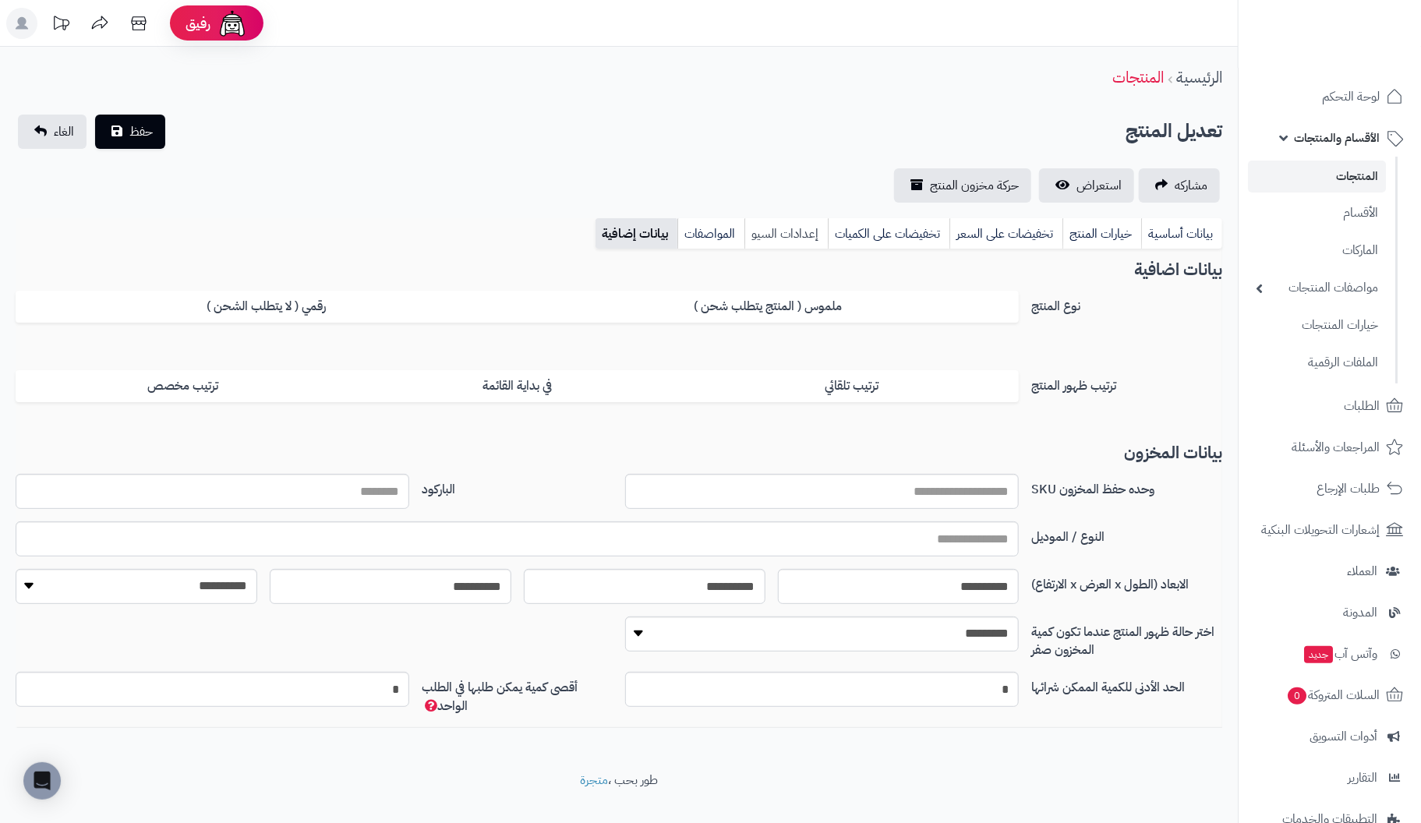
click at [783, 224] on link "إعدادات السيو" at bounding box center [785, 233] width 83 height 31
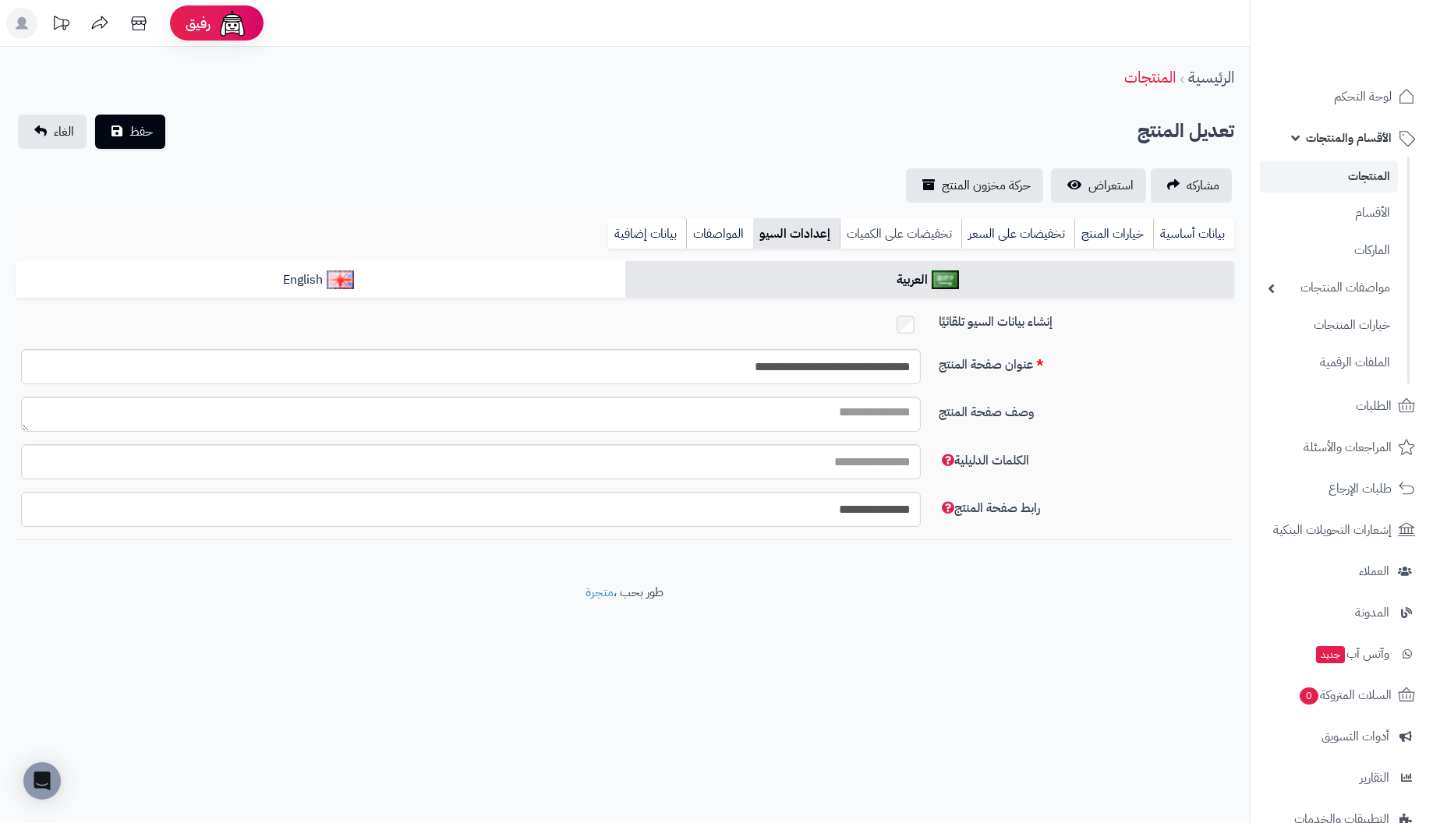
click at [911, 226] on link "تخفيضات على الكميات" at bounding box center [900, 233] width 122 height 31
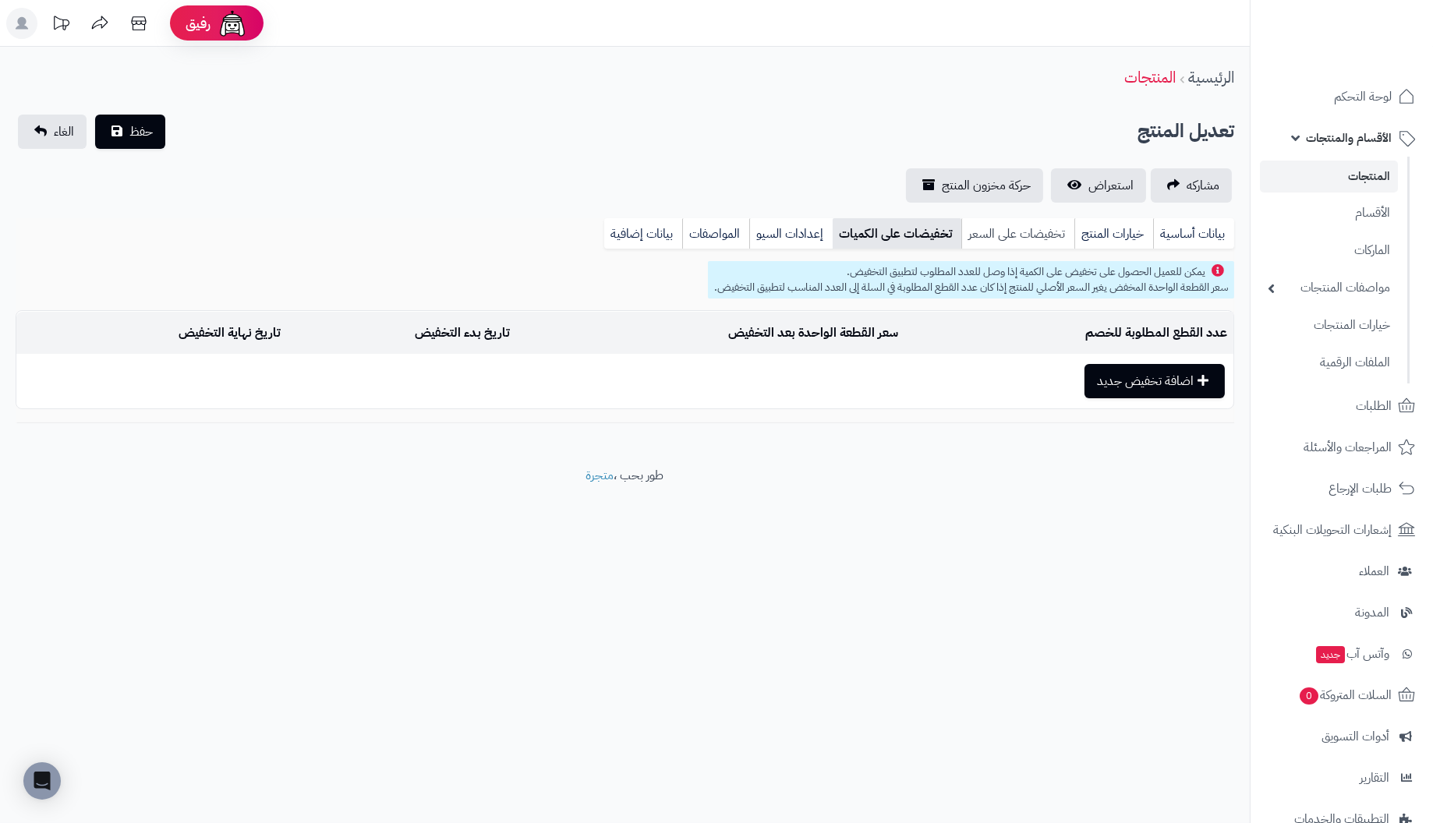
click at [1032, 229] on link "تخفيضات على السعر" at bounding box center [1017, 233] width 113 height 31
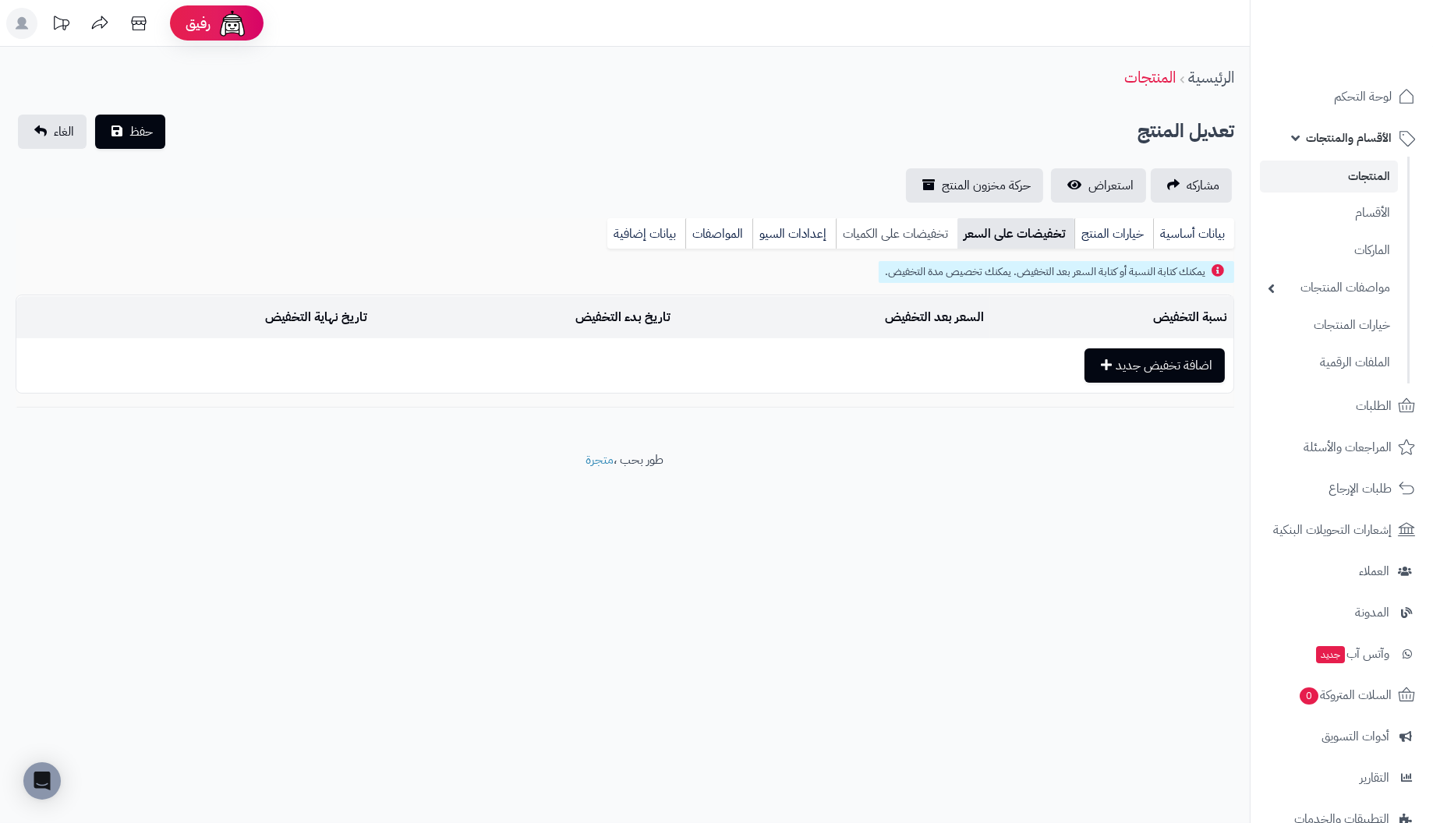
drag, startPoint x: 904, startPoint y: 234, endPoint x: 917, endPoint y: 238, distance: 13.8
click at [904, 234] on link "تخفيضات على الكميات" at bounding box center [897, 233] width 122 height 31
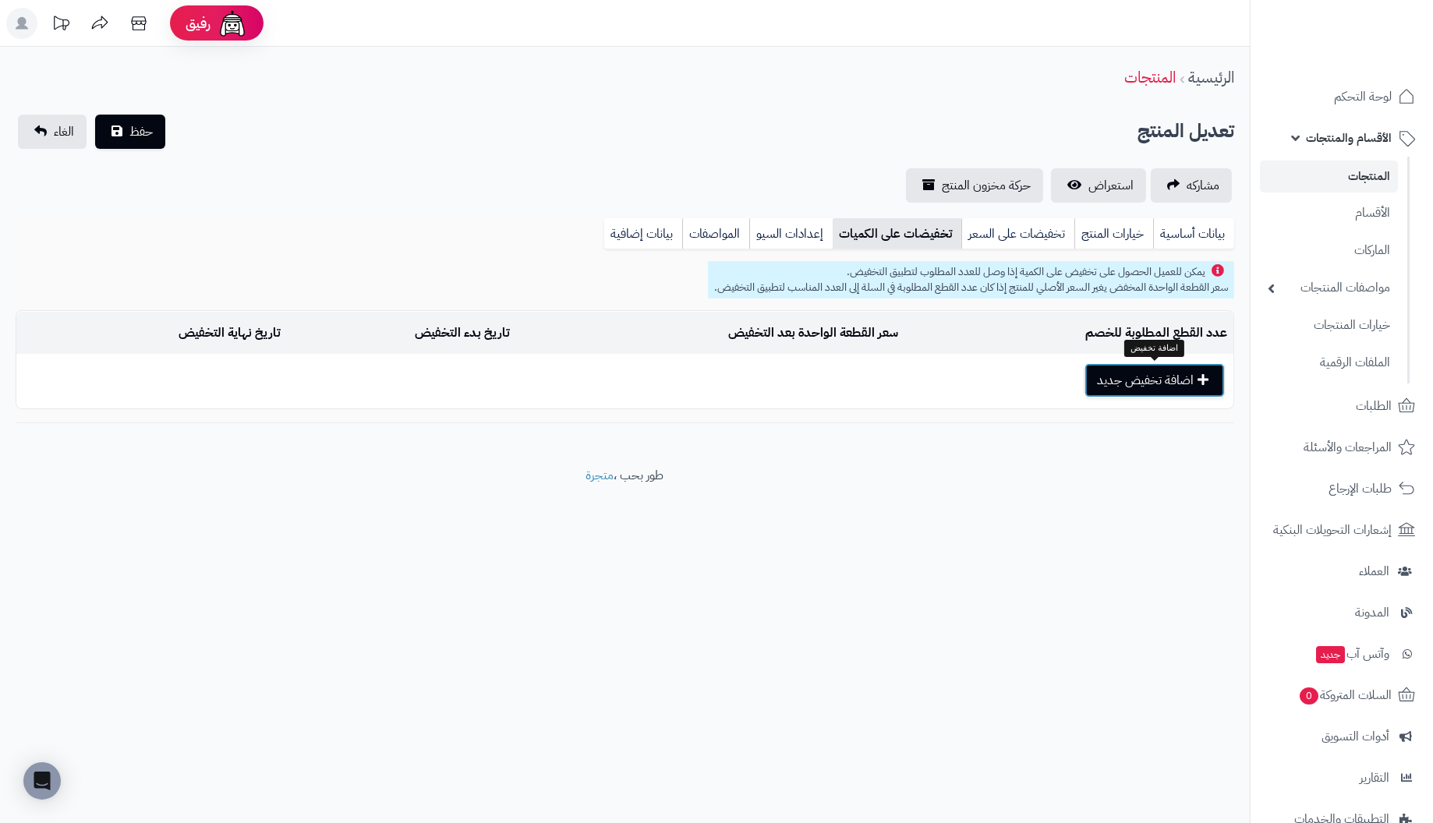
click at [1171, 383] on button "اضافة تخفيض جديد" at bounding box center [1154, 380] width 140 height 34
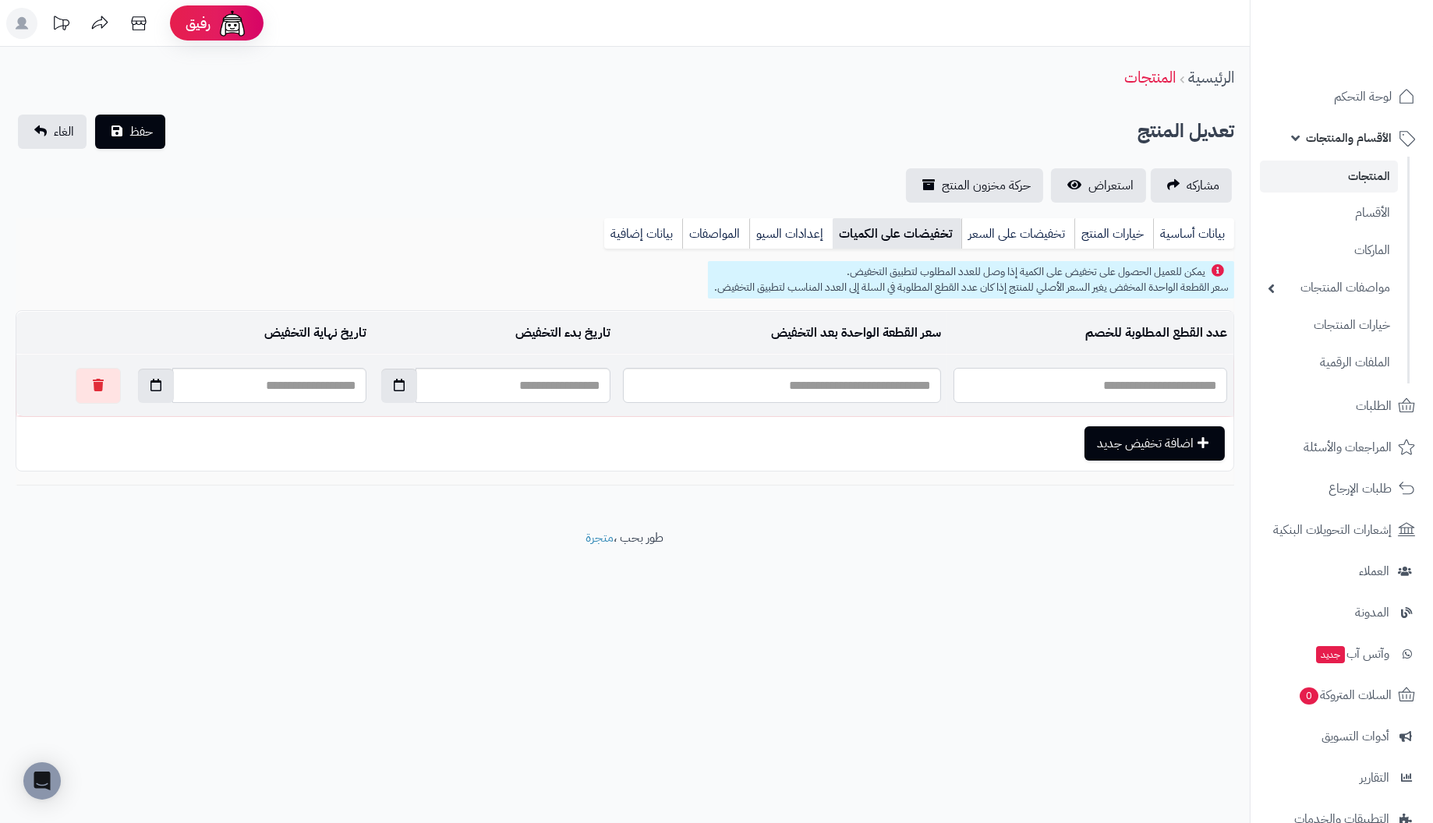
click at [992, 380] on input "text" at bounding box center [1090, 385] width 274 height 35
click at [917, 602] on footer "طور بحب ، متجرة" at bounding box center [624, 568] width 1249 height 78
click at [1095, 390] on input "text" at bounding box center [1090, 385] width 274 height 35
type input "*"
click at [678, 387] on input "text" at bounding box center [782, 385] width 319 height 35
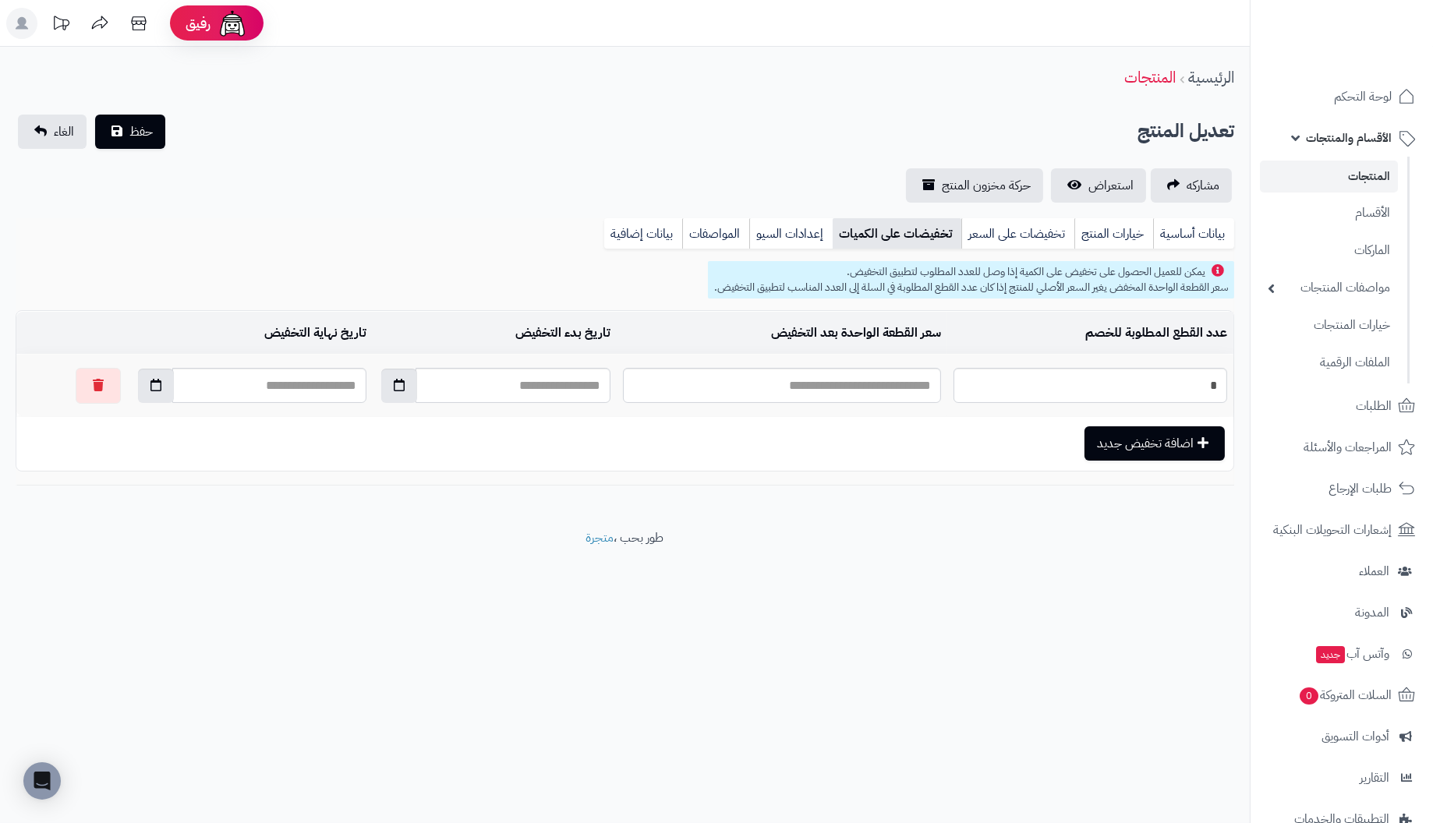
click at [953, 497] on div "**********" at bounding box center [624, 288] width 1249 height 482
click at [817, 386] on input "text" at bounding box center [782, 385] width 319 height 35
click at [910, 566] on footer "طور بحب ، متجرة" at bounding box center [624, 568] width 1249 height 78
click at [76, 381] on button "button" at bounding box center [98, 385] width 45 height 36
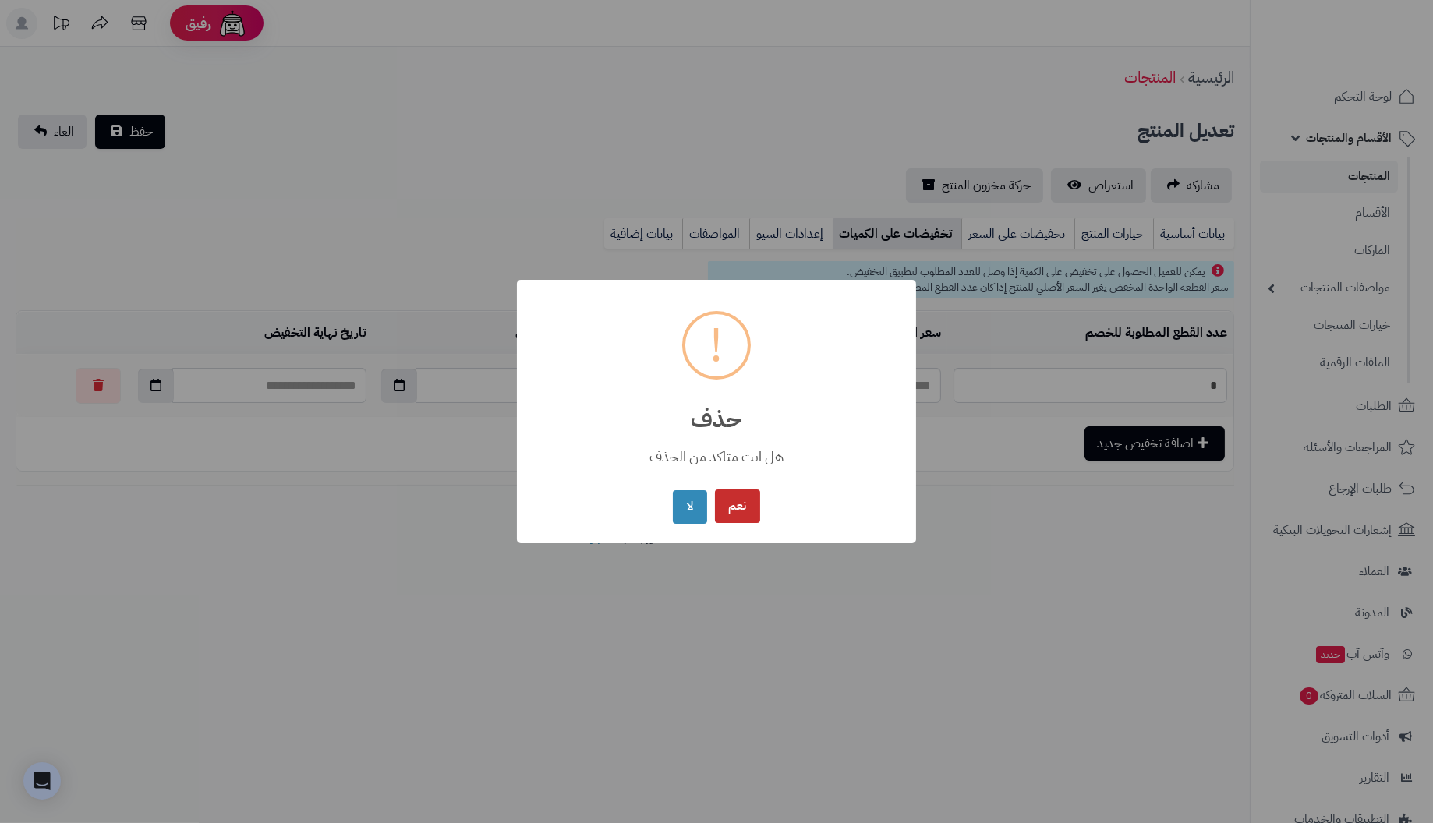
click at [734, 507] on button "نعم" at bounding box center [737, 506] width 45 height 34
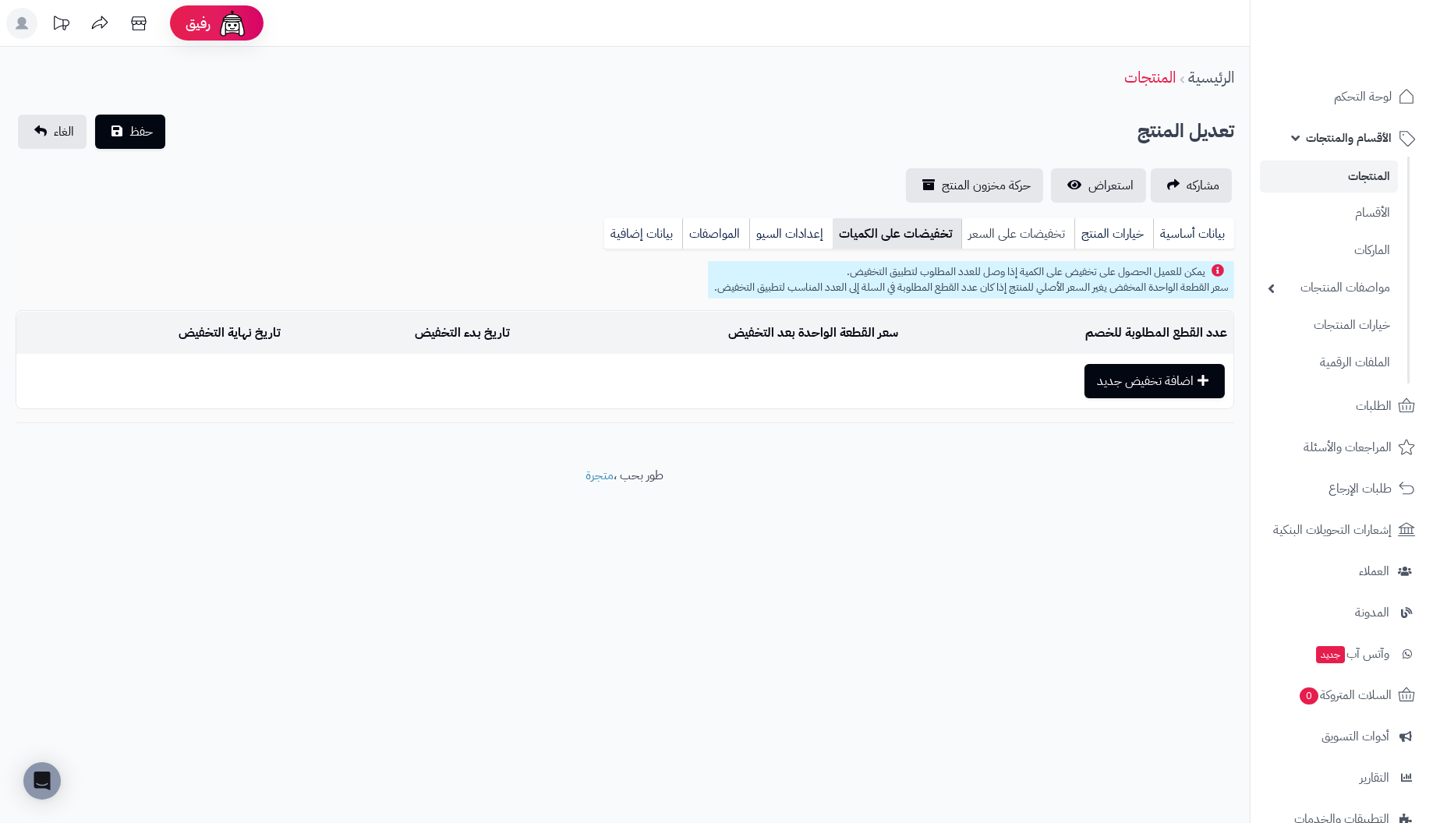
click at [1016, 231] on link "تخفيضات على السعر" at bounding box center [1017, 233] width 113 height 31
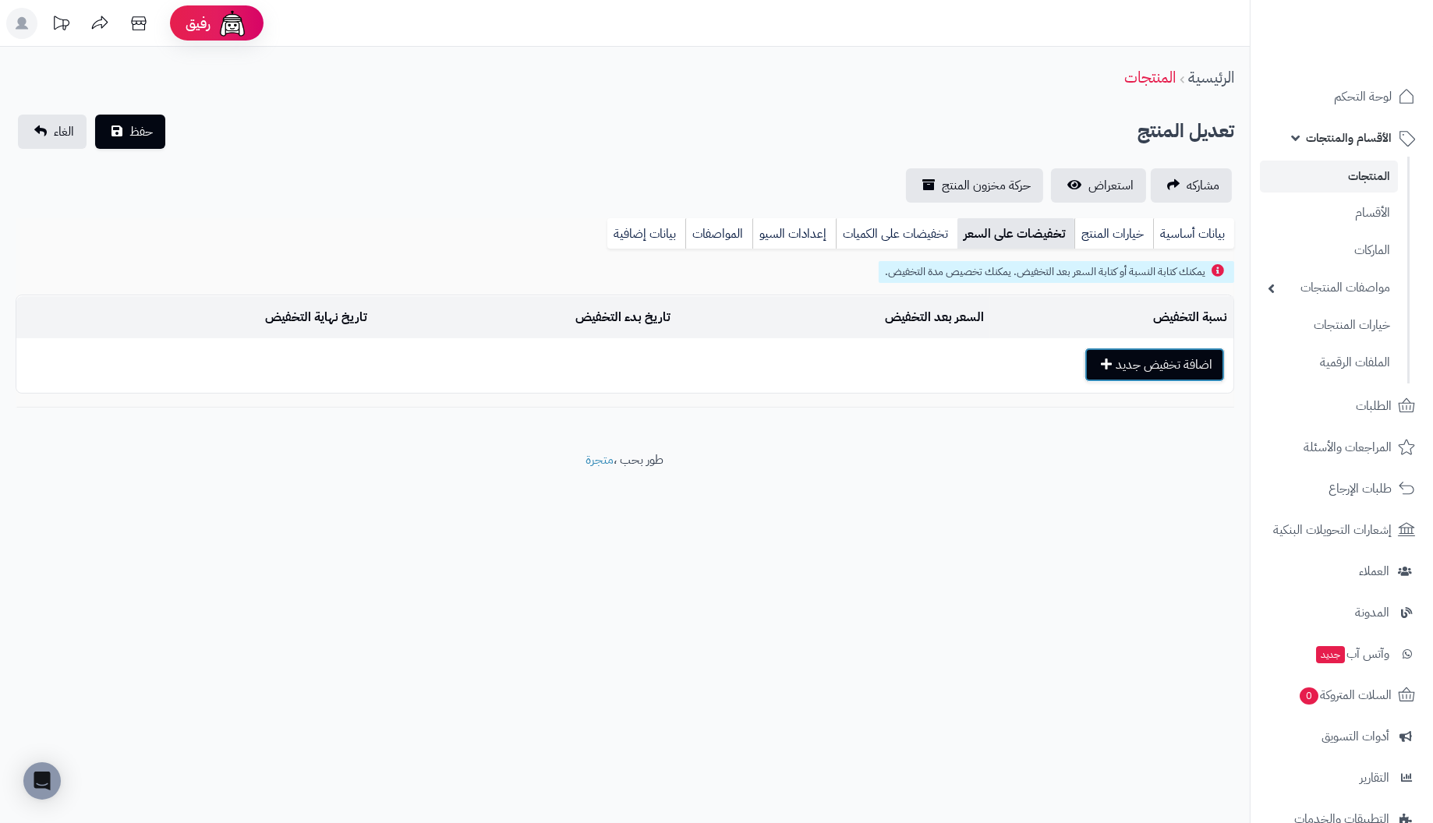
click at [1199, 361] on button "اضافة تخفيض جديد" at bounding box center [1154, 365] width 140 height 34
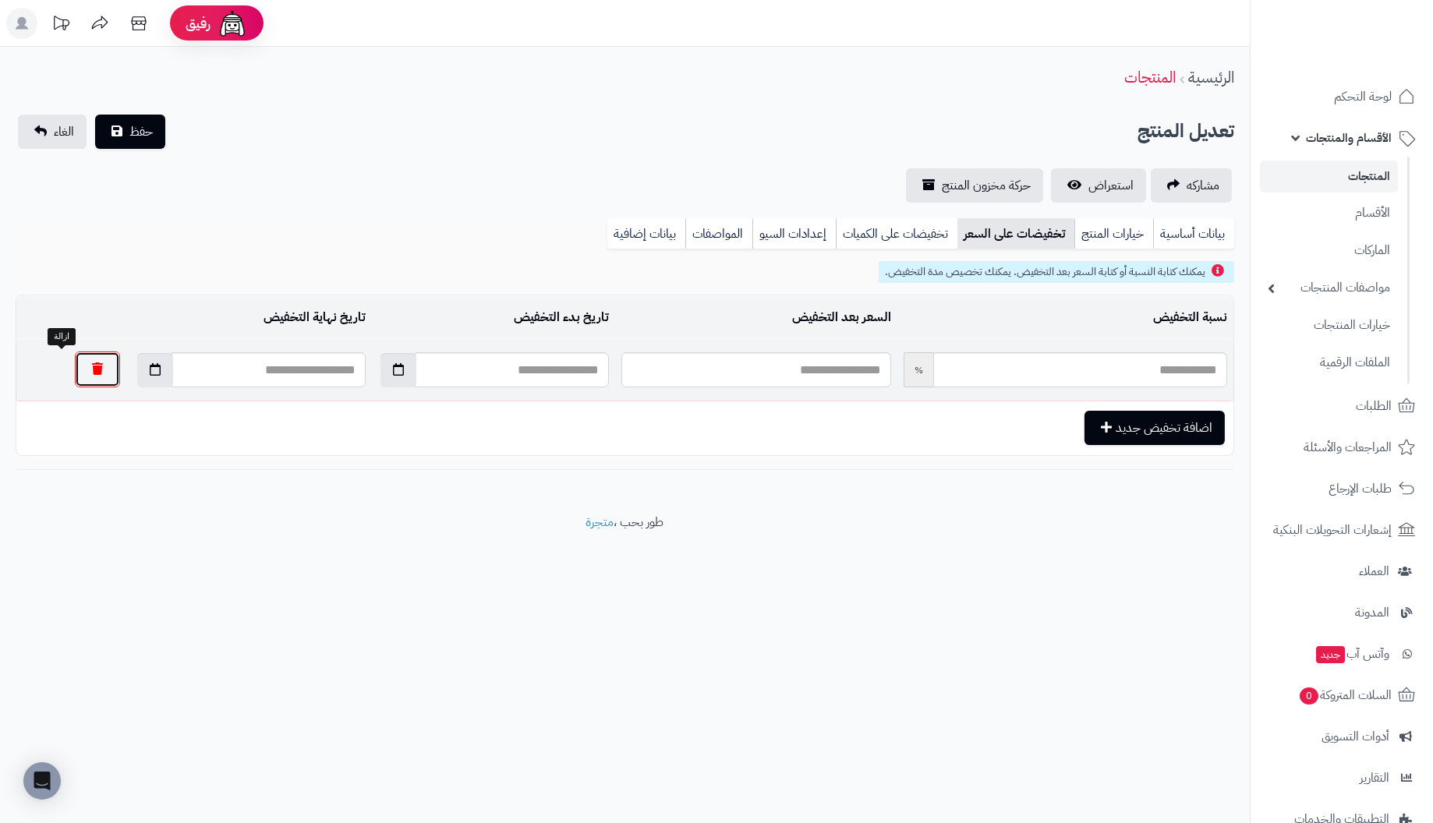
click at [75, 369] on button "button" at bounding box center [97, 370] width 45 height 36
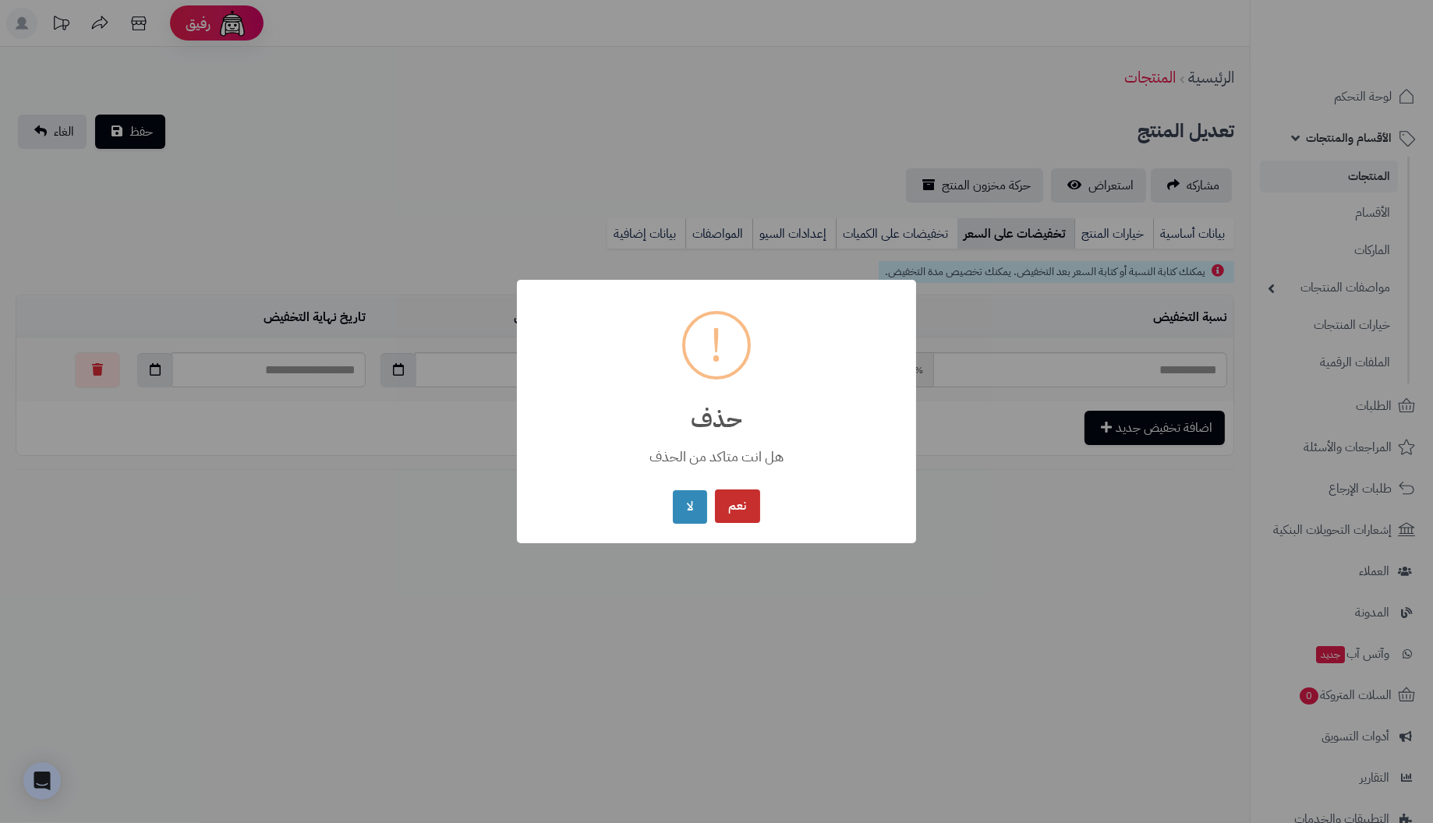
click at [734, 504] on button "نعم" at bounding box center [737, 506] width 45 height 34
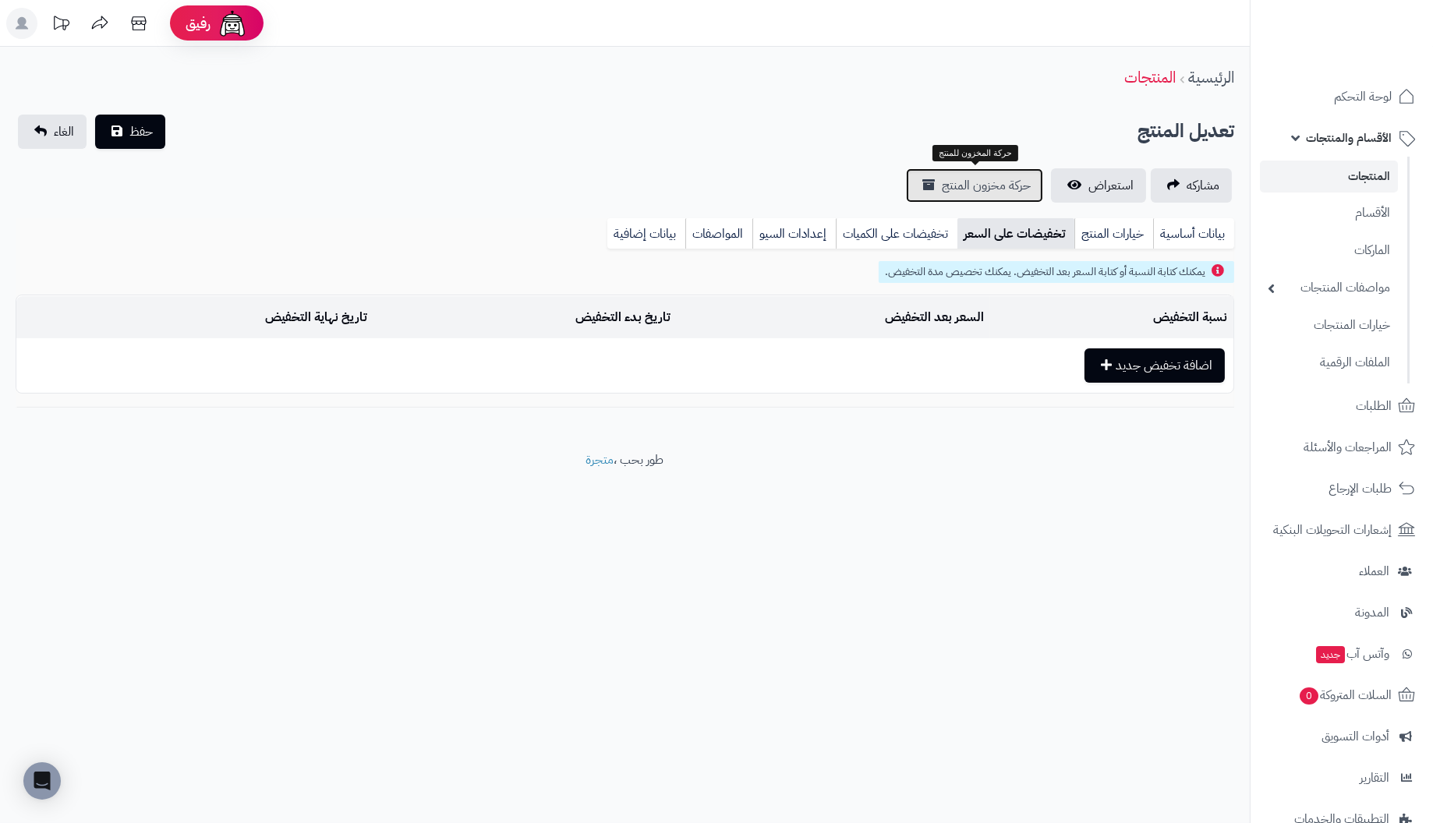
click at [1001, 188] on span "حركة مخزون المنتج" at bounding box center [986, 185] width 89 height 19
click at [1206, 231] on link "بيانات أساسية" at bounding box center [1193, 233] width 81 height 31
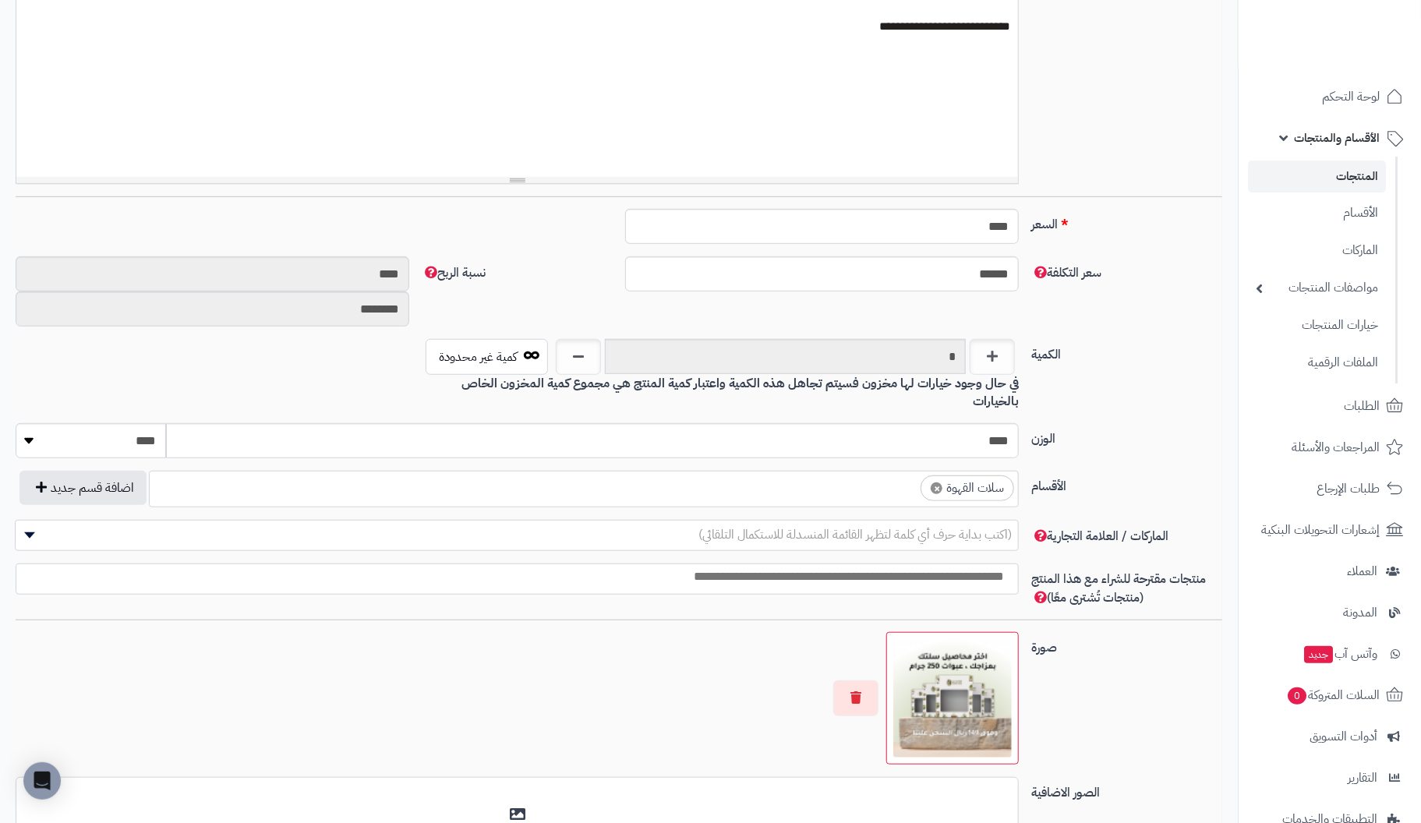
scroll to position [468, 0]
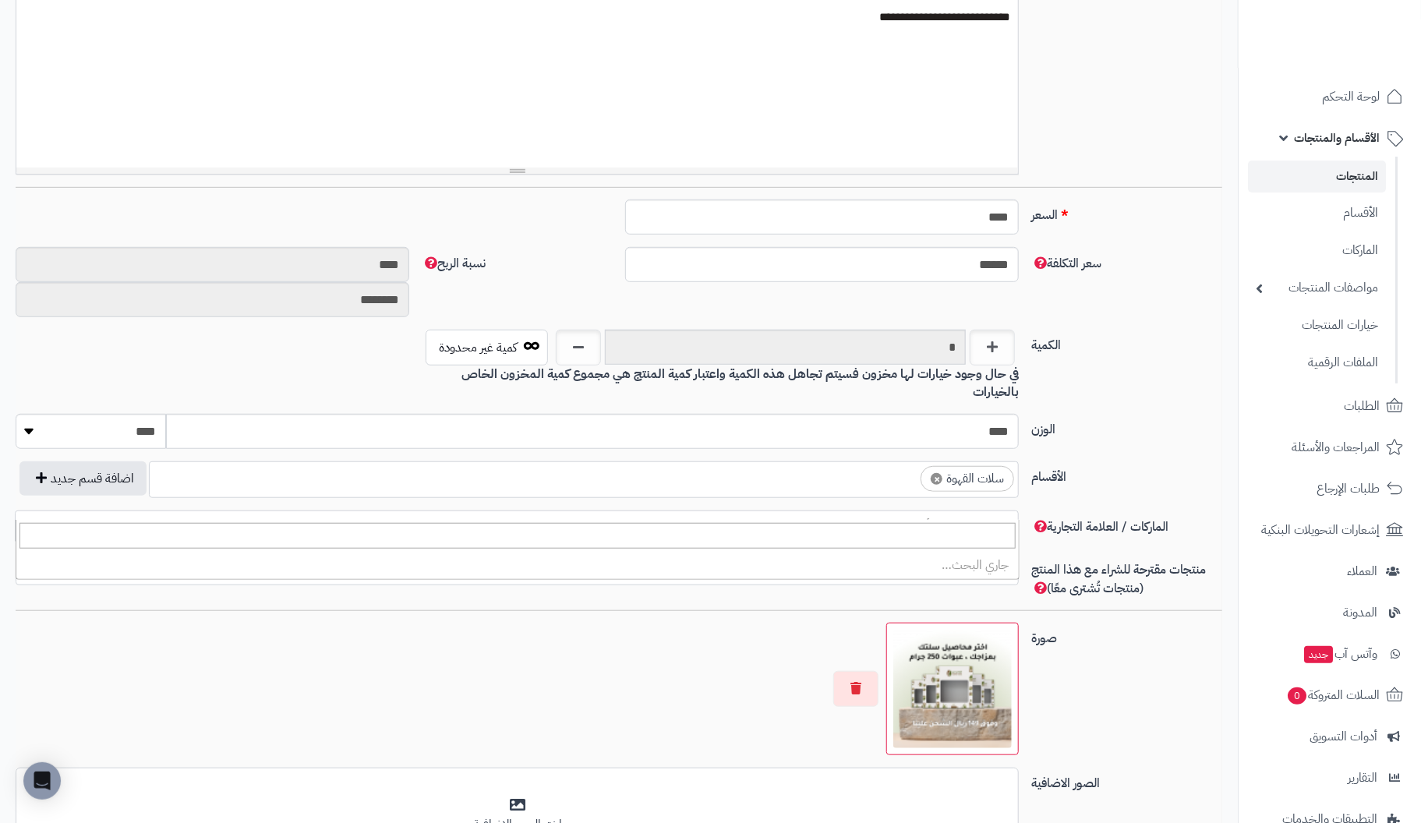
click at [30, 523] on b at bounding box center [29, 526] width 11 height 6
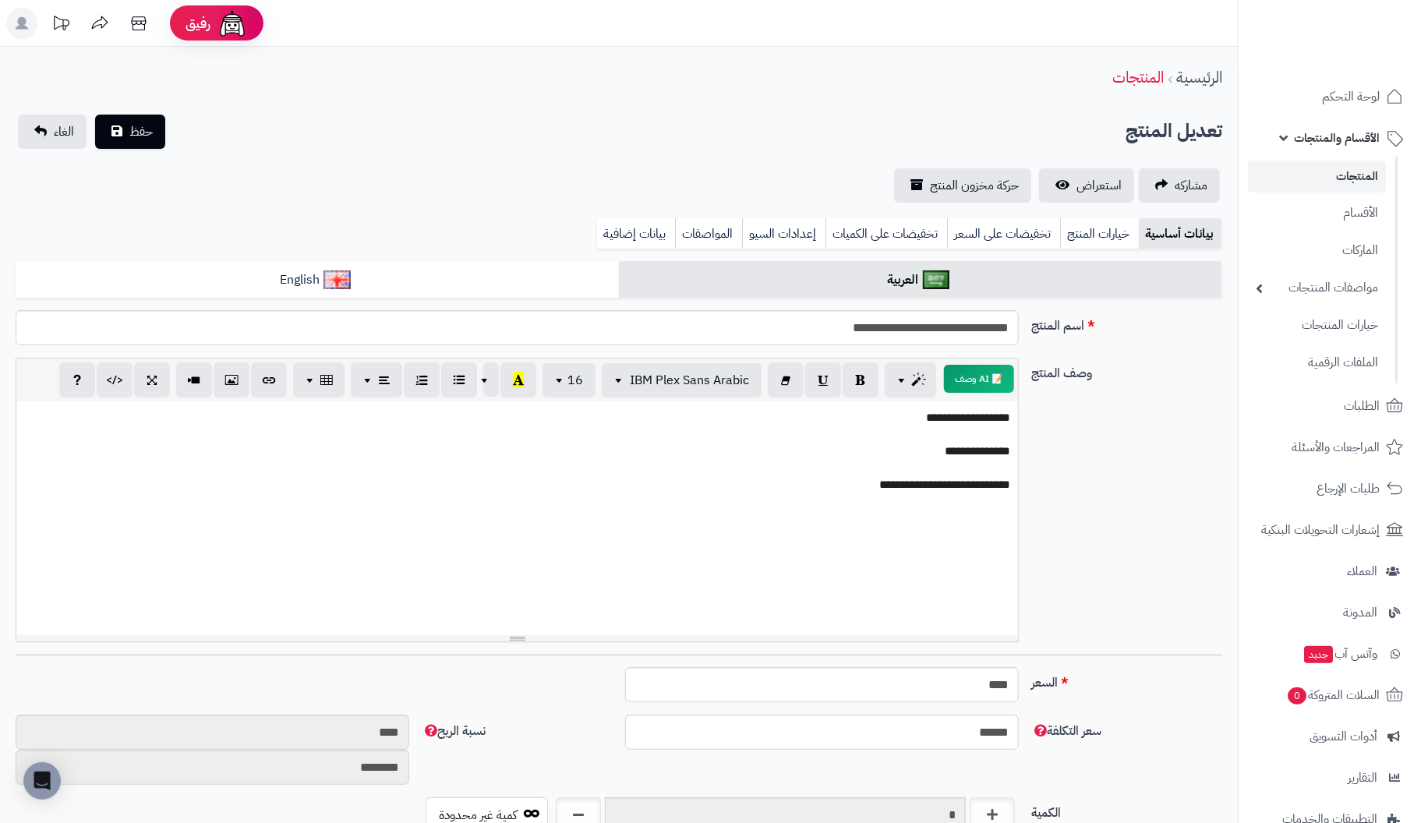
scroll to position [0, 0]
click at [1112, 236] on link "خيارات المنتج" at bounding box center [1099, 233] width 79 height 31
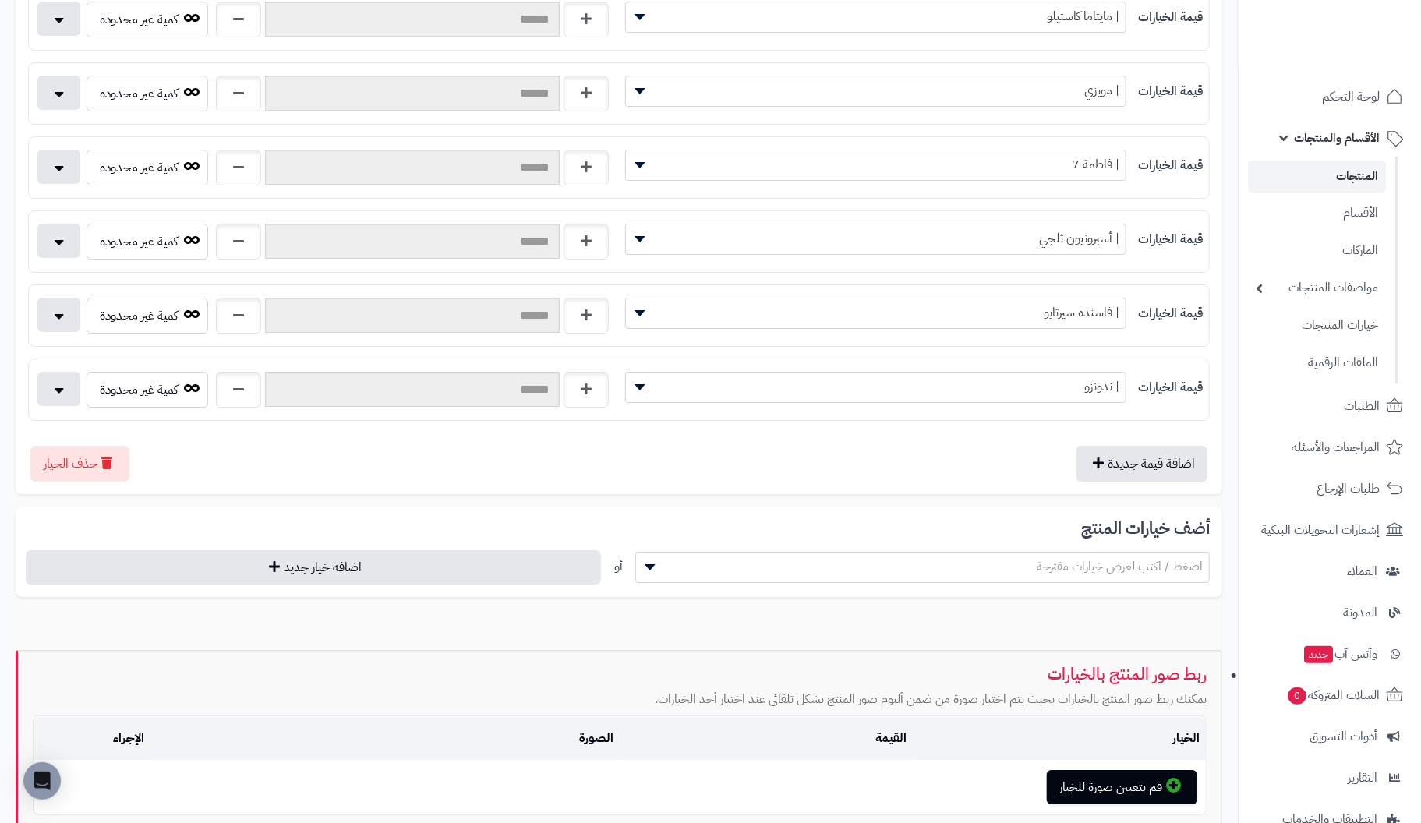
scroll to position [3129, 0]
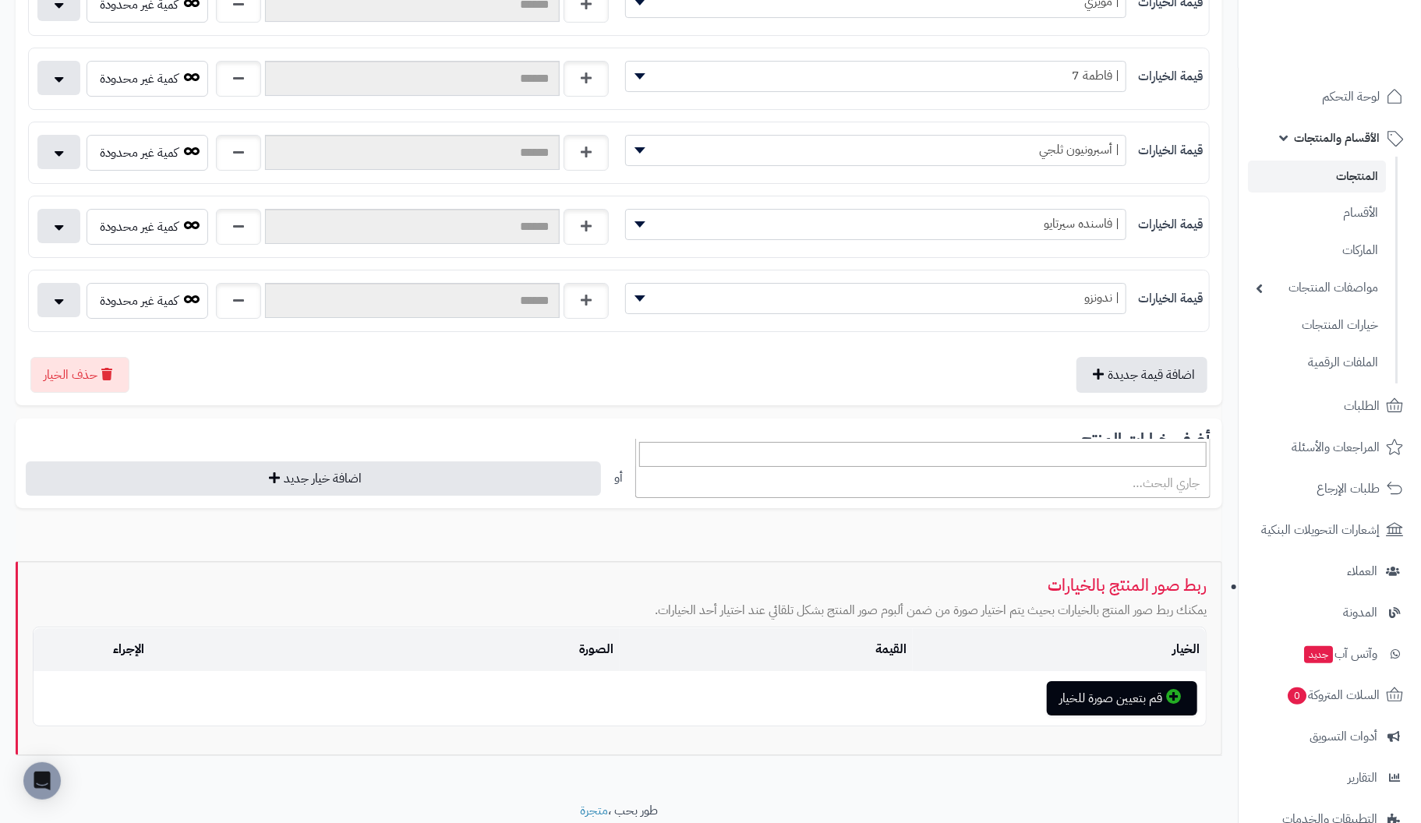
click at [883, 466] on span "اضغط / اكتب لعرض خيارات مقترحة" at bounding box center [923, 477] width 574 height 23
click at [830, 345] on div "اضافة قيمة جديدة حذف الخيار" at bounding box center [619, 369] width 1182 height 48
click at [279, 345] on div "اضافة قيمة جديدة حذف الخيار" at bounding box center [619, 369] width 1182 height 48
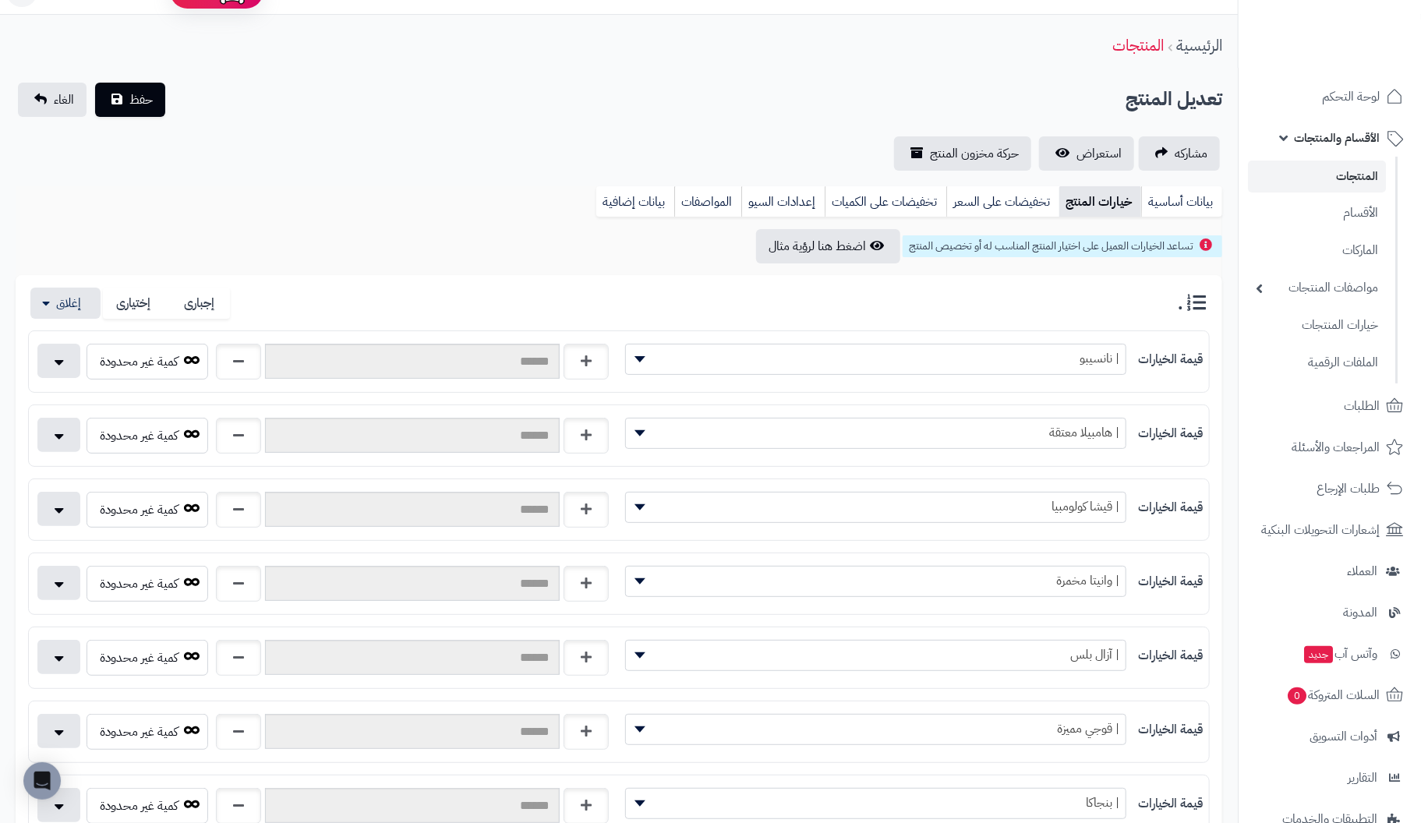
scroll to position [0, 0]
